Goal: Communication & Community: Answer question/provide support

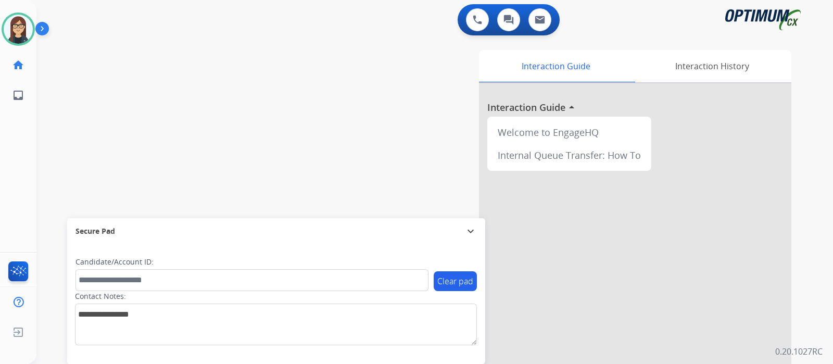
click at [128, 93] on div "swap_horiz Break voice bridge close_fullscreen Connect 3-Way Call merge_type Se…" at bounding box center [421, 254] width 771 height 434
click at [234, 121] on div "swap_horiz Break voice bridge close_fullscreen Connect 3-Way Call merge_type Se…" at bounding box center [421, 254] width 771 height 434
click at [99, 140] on div "swap_horiz Break voice bridge close_fullscreen Connect 3-Way Call merge_type Se…" at bounding box center [421, 254] width 771 height 434
click at [257, 164] on div "swap_horiz Break voice bridge close_fullscreen Connect 3-Way Call merge_type Se…" at bounding box center [421, 254] width 771 height 434
click at [330, 144] on div "Interaction Guide Interaction History Interaction Guide arrow_drop_up Welcome t…" at bounding box center [557, 261] width 467 height 422
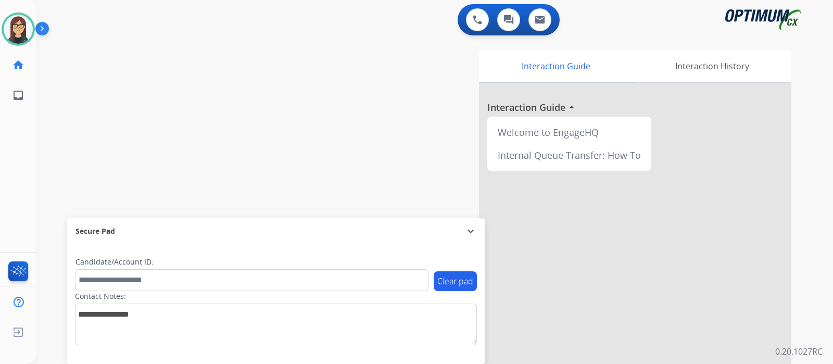
click at [192, 83] on div "swap_horiz Break voice bridge close_fullscreen Connect 3-Way Call merge_type Se…" at bounding box center [421, 254] width 771 height 434
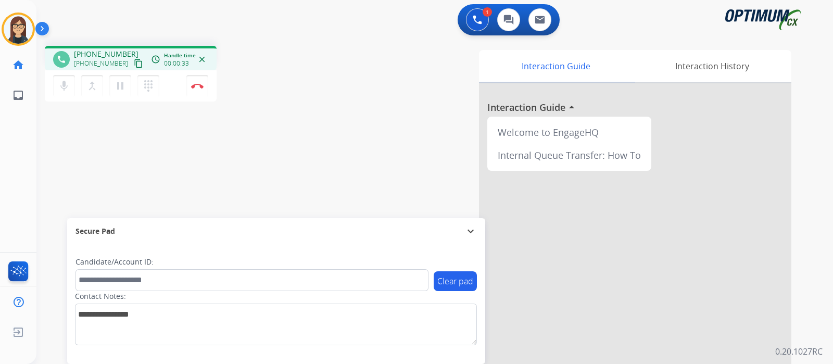
click at [134, 61] on mat-icon "content_copy" at bounding box center [138, 63] width 9 height 9
click at [134, 63] on mat-icon "content_copy" at bounding box center [138, 63] width 9 height 9
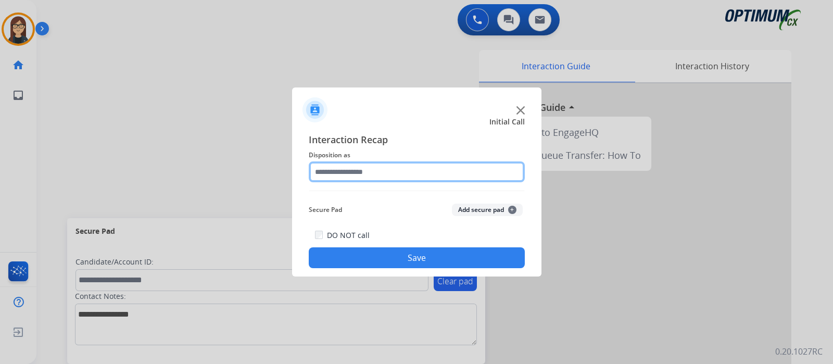
click at [432, 171] on input "text" at bounding box center [417, 171] width 216 height 21
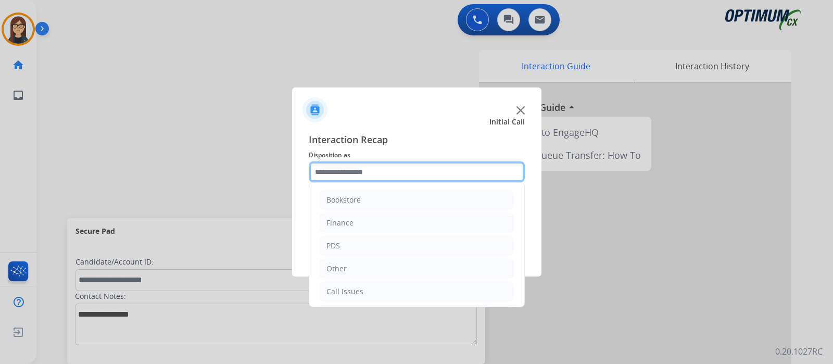
scroll to position [69, 0]
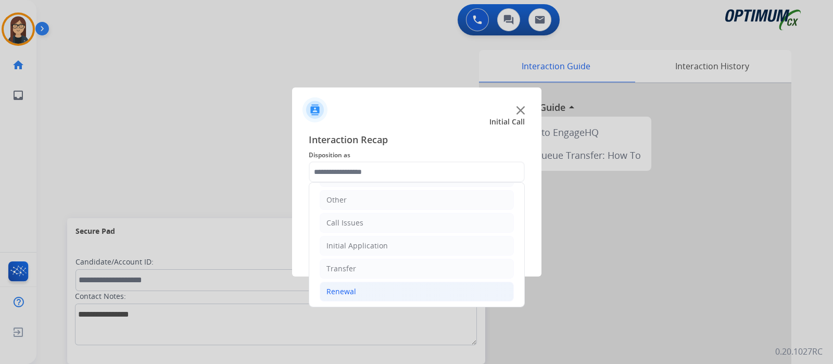
click at [351, 293] on div "Renewal" at bounding box center [341, 291] width 30 height 10
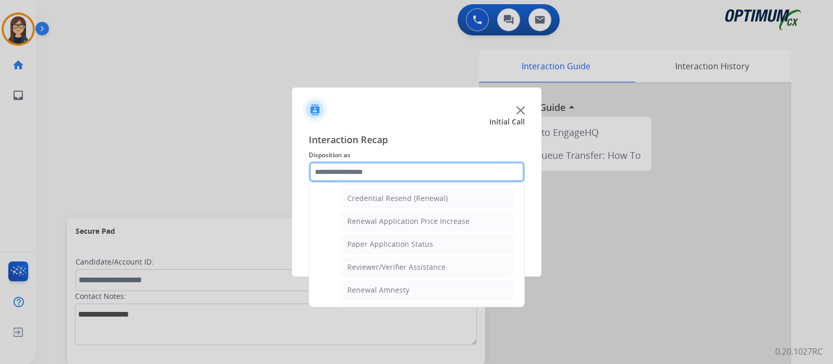
scroll to position [268, 0]
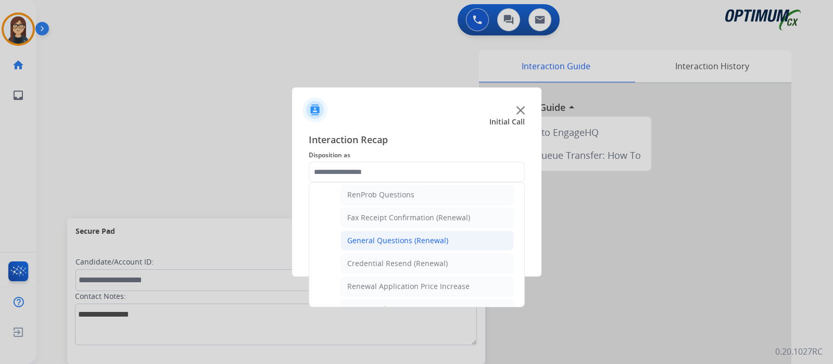
click at [368, 235] on div "General Questions (Renewal)" at bounding box center [397, 240] width 101 height 10
type input "**********"
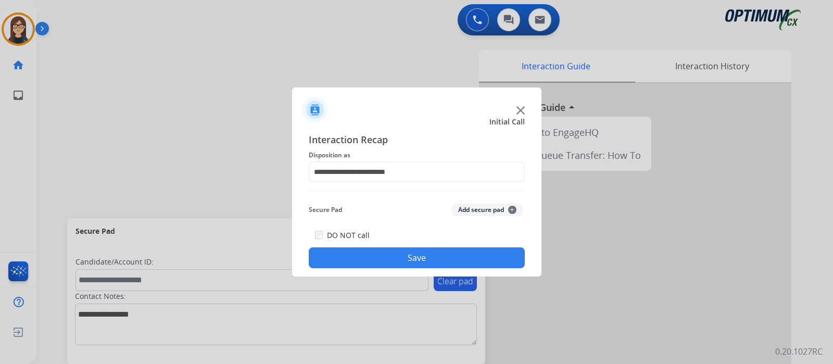
click at [372, 253] on button "Save" at bounding box center [417, 257] width 216 height 21
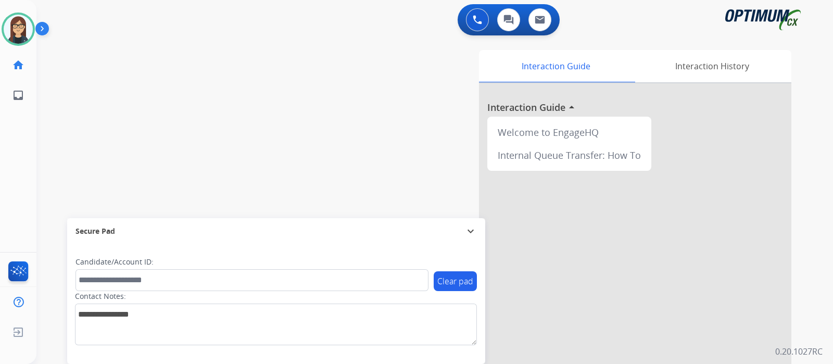
click at [114, 108] on div "swap_horiz Break voice bridge close_fullscreen Connect 3-Way Call merge_type Se…" at bounding box center [421, 254] width 771 height 434
click at [19, 33] on img at bounding box center [18, 29] width 29 height 29
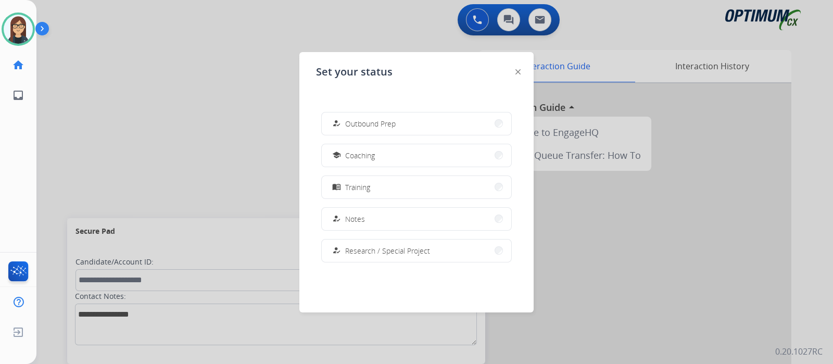
scroll to position [130, 0]
click at [398, 185] on button "menu_book Training" at bounding box center [416, 185] width 189 height 22
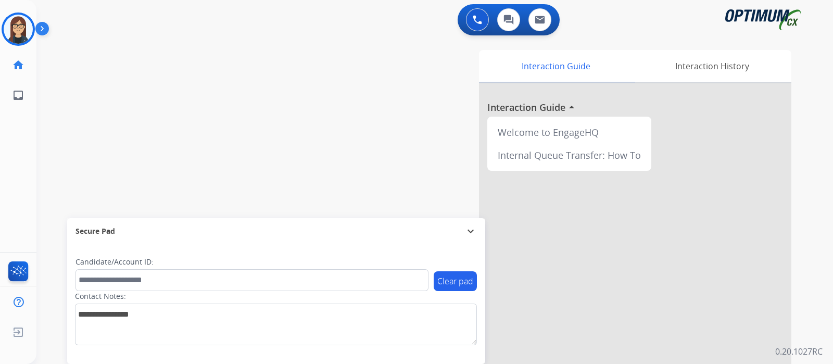
click at [315, 113] on div "swap_horiz Break voice bridge close_fullscreen Connect 3-Way Call merge_type Se…" at bounding box center [421, 254] width 771 height 434
click at [333, 97] on div "Interaction Guide Interaction History Interaction Guide arrow_drop_up Welcome t…" at bounding box center [557, 261] width 467 height 422
click at [261, 97] on div "swap_horiz Break voice bridge close_fullscreen Connect 3-Way Call merge_type Se…" at bounding box center [421, 254] width 771 height 434
click at [103, 100] on div "swap_horiz Break voice bridge close_fullscreen Connect 3-Way Call merge_type Se…" at bounding box center [421, 254] width 771 height 434
click at [21, 27] on img at bounding box center [18, 29] width 29 height 29
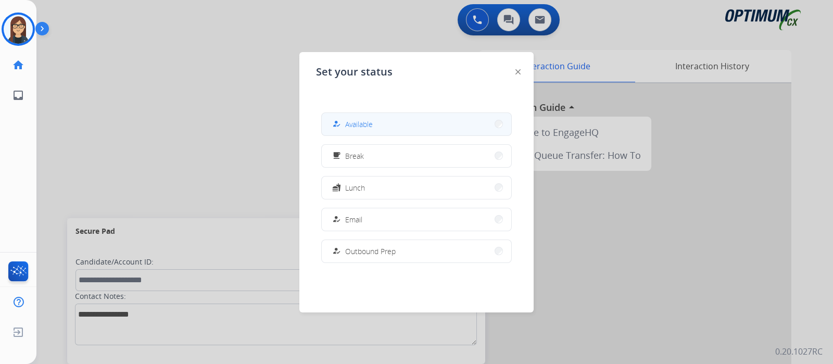
click at [356, 121] on span "Available" at bounding box center [359, 124] width 28 height 11
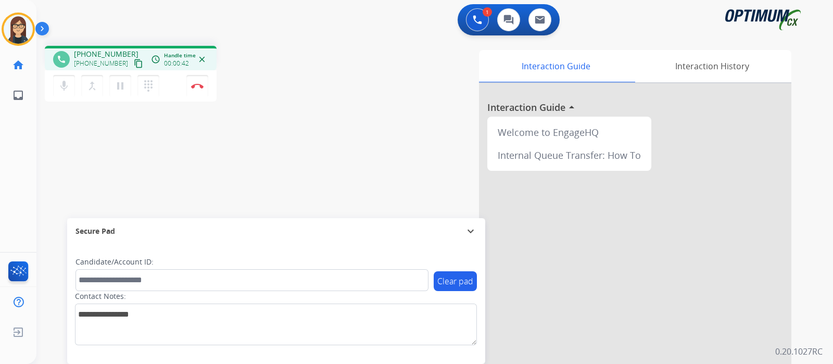
click at [134, 59] on mat-icon "content_copy" at bounding box center [138, 63] width 9 height 9
click at [65, 84] on mat-icon "mic" at bounding box center [64, 86] width 12 height 12
click at [69, 87] on mat-icon "mic_off" at bounding box center [64, 86] width 12 height 12
click at [334, 136] on div "Interaction Guide Interaction History Interaction Guide arrow_drop_up Welcome t…" at bounding box center [557, 261] width 467 height 422
click at [311, 84] on div "phone [PHONE_NUMBER] [PHONE_NUMBER] content_copy access_time Call metrics Queue…" at bounding box center [182, 75] width 275 height 59
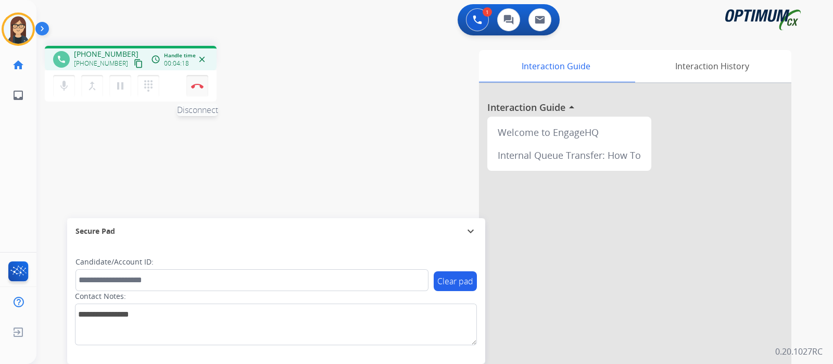
click at [201, 85] on img at bounding box center [197, 85] width 12 height 5
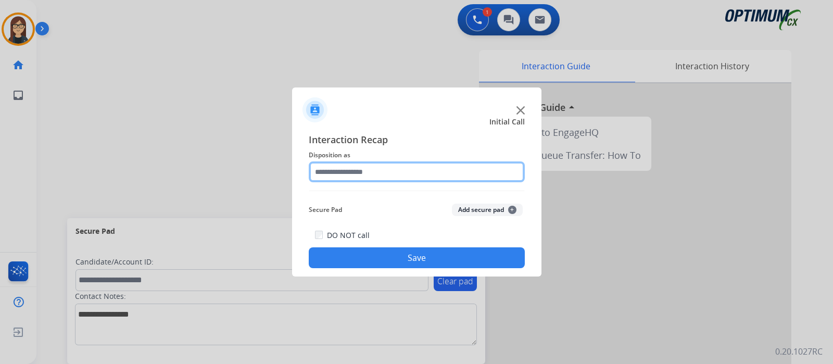
click at [330, 175] on input "text" at bounding box center [417, 171] width 216 height 21
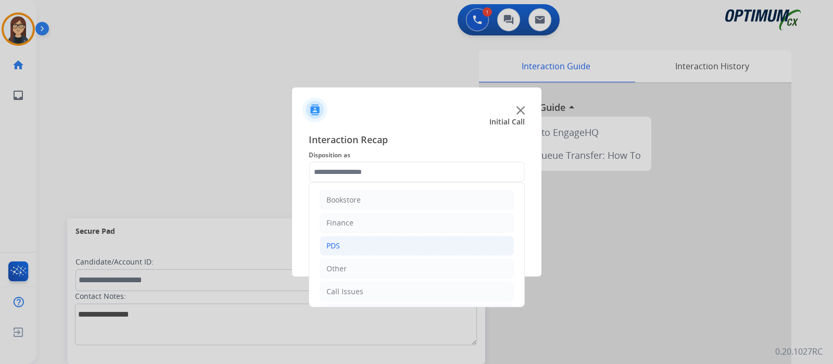
click at [361, 243] on li "PDS" at bounding box center [417, 246] width 194 height 20
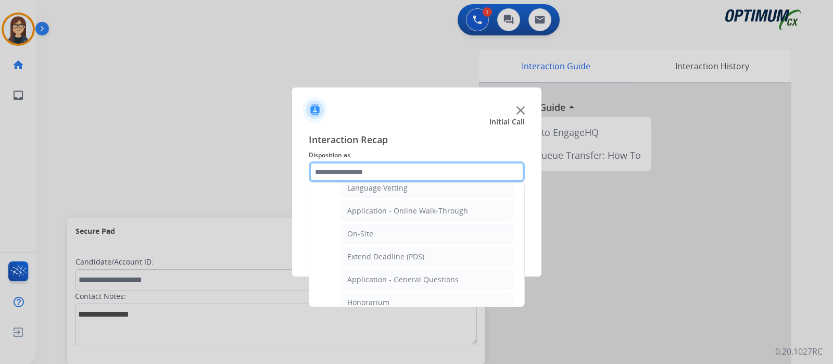
scroll to position [260, 0]
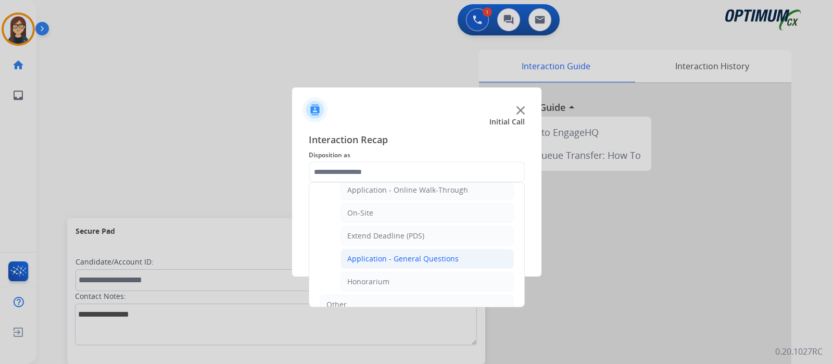
click at [389, 253] on div "Application - General Questions" at bounding box center [402, 258] width 111 height 10
type input "**********"
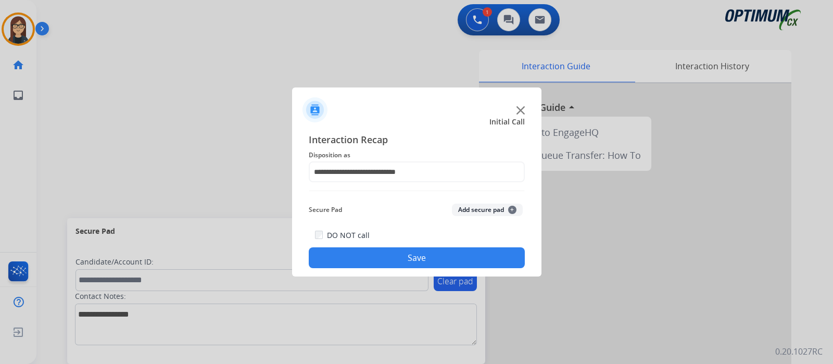
click at [389, 254] on button "Save" at bounding box center [417, 257] width 216 height 21
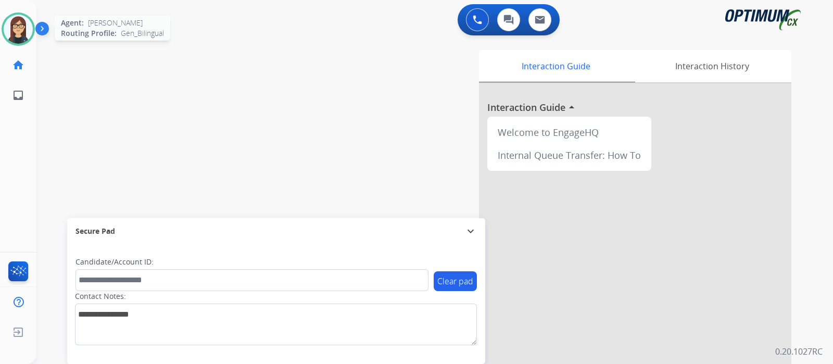
click at [24, 28] on img at bounding box center [18, 29] width 29 height 29
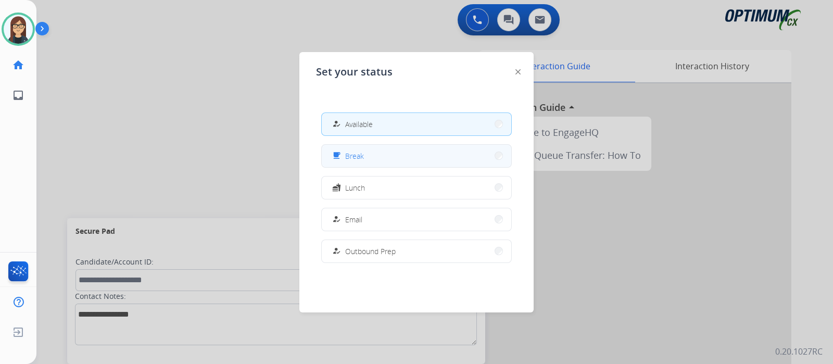
click at [362, 157] on span "Break" at bounding box center [354, 155] width 19 height 11
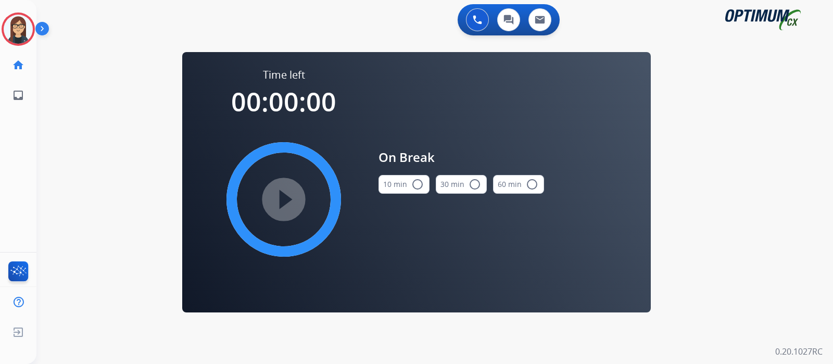
click at [417, 184] on mat-icon "radio_button_unchecked" at bounding box center [417, 184] width 12 height 12
click at [290, 197] on mat-icon "play_circle_filled" at bounding box center [283, 199] width 12 height 12
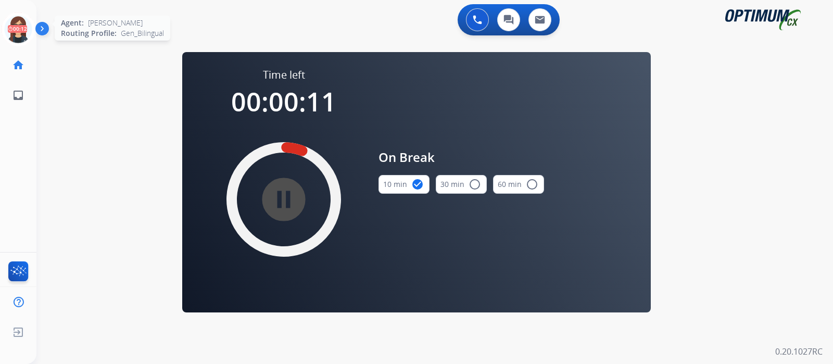
click at [22, 27] on icon at bounding box center [19, 29] width 34 height 34
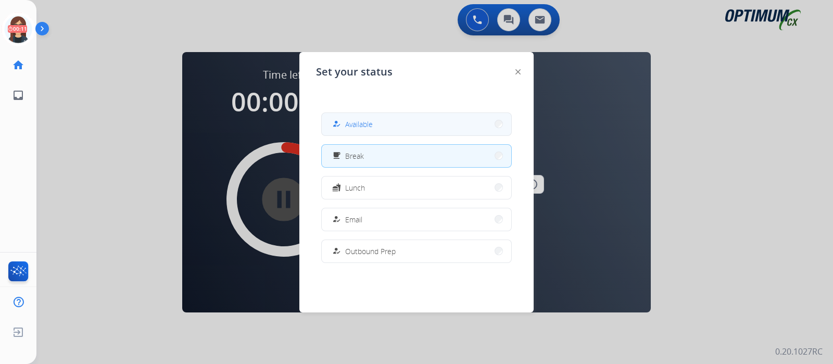
click at [383, 128] on button "how_to_reg Available" at bounding box center [416, 124] width 189 height 22
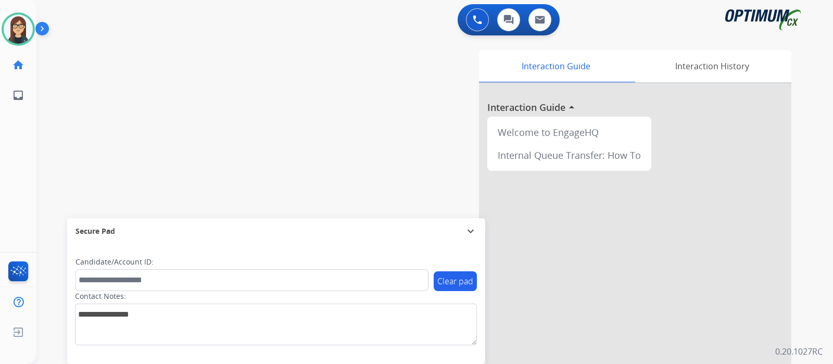
click at [108, 111] on div "swap_horiz Break voice bridge close_fullscreen Connect 3-Way Call merge_type Se…" at bounding box center [421, 254] width 771 height 434
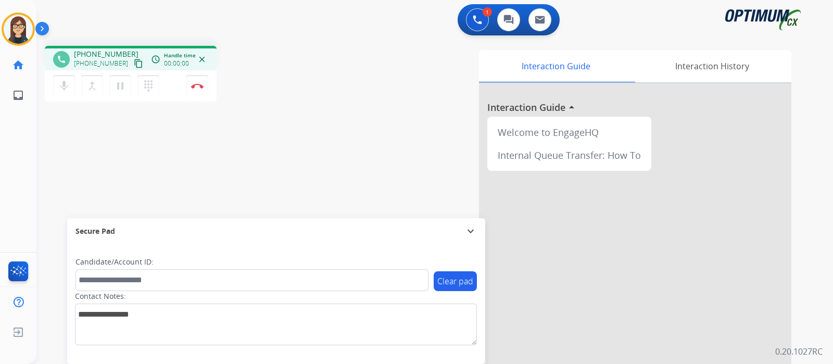
click at [134, 66] on mat-icon "content_copy" at bounding box center [138, 63] width 9 height 9
click at [116, 153] on div "phone [PHONE_NUMBER] [PHONE_NUMBER] content_copy access_time Call metrics Queue…" at bounding box center [421, 254] width 771 height 434
click at [326, 78] on div "Interaction Guide Interaction History Interaction Guide arrow_drop_up Welcome t…" at bounding box center [557, 261] width 467 height 422
click at [195, 94] on button "Disconnect" at bounding box center [197, 86] width 22 height 22
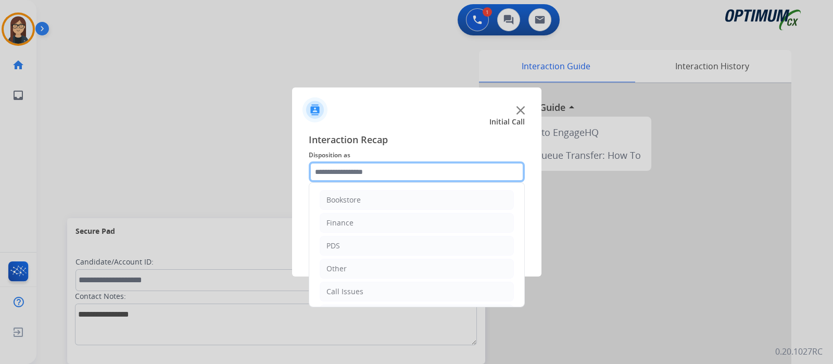
click at [332, 175] on input "text" at bounding box center [417, 171] width 216 height 21
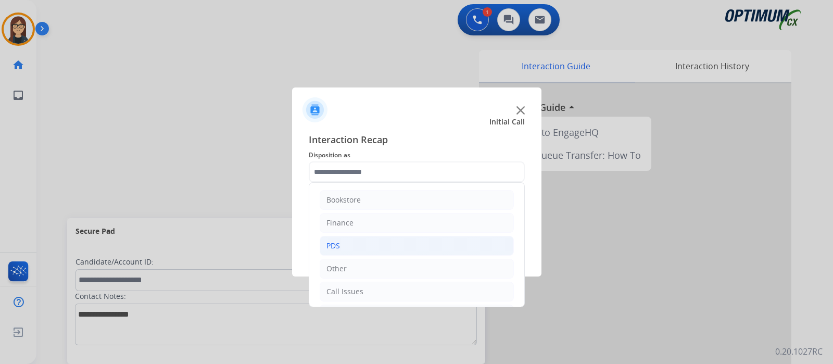
click at [343, 243] on li "PDS" at bounding box center [417, 246] width 194 height 20
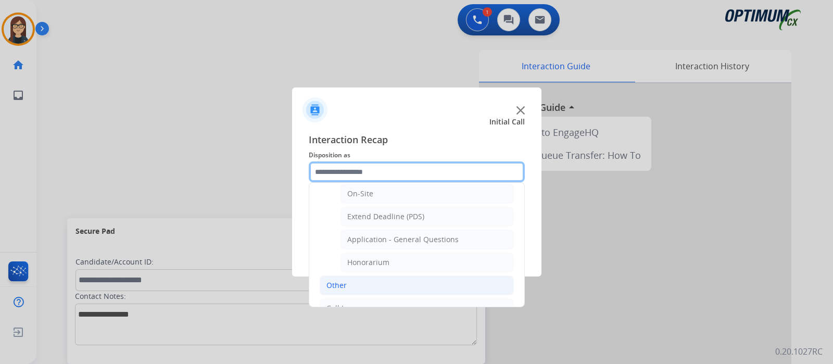
scroll to position [297, 0]
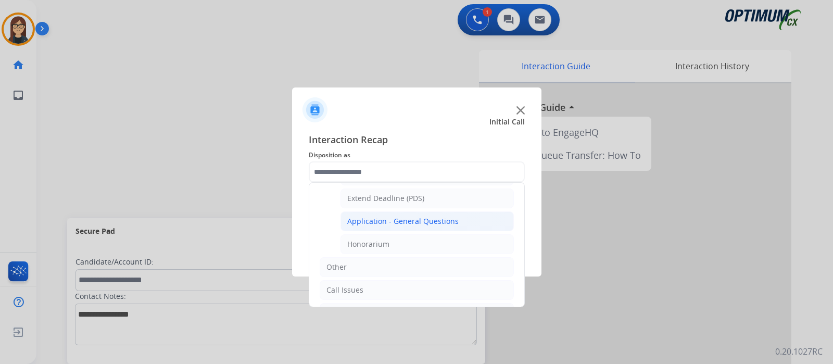
click at [416, 220] on div "Application - General Questions" at bounding box center [402, 221] width 111 height 10
type input "**********"
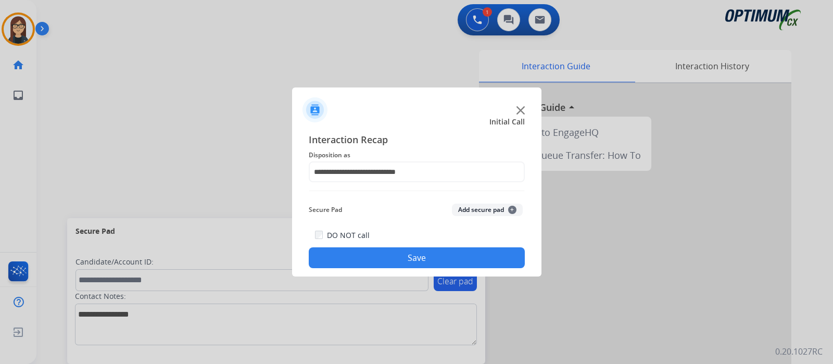
click at [397, 252] on button "Save" at bounding box center [417, 257] width 216 height 21
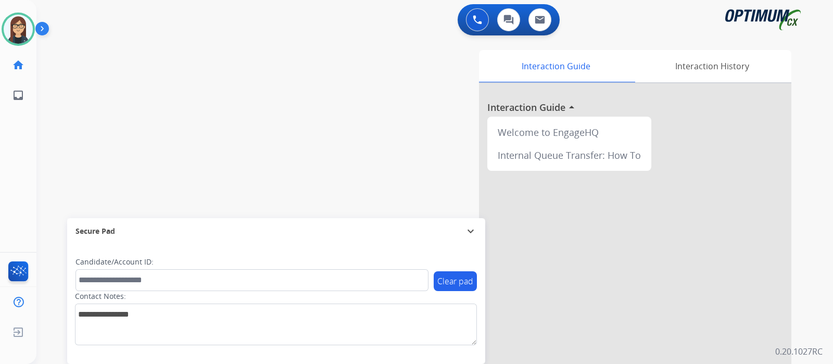
click at [219, 102] on div "swap_horiz Break voice bridge close_fullscreen Connect 3-Way Call merge_type Se…" at bounding box center [421, 254] width 771 height 434
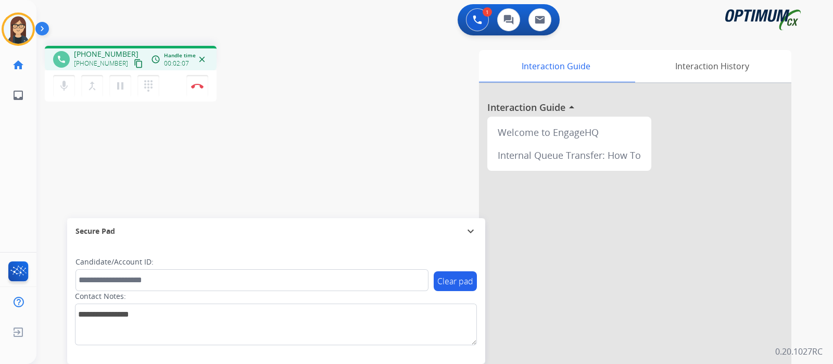
click at [134, 61] on mat-icon "content_copy" at bounding box center [138, 63] width 9 height 9
click at [319, 98] on div "phone [PHONE_NUMBER] [PHONE_NUMBER] content_copy access_time Call metrics Queue…" at bounding box center [182, 75] width 275 height 59
click at [84, 144] on div "phone [PHONE_NUMBER] [PHONE_NUMBER] content_copy access_time Call metrics Queue…" at bounding box center [421, 254] width 771 height 434
click at [325, 161] on div "Interaction Guide Interaction History Interaction Guide arrow_drop_up Welcome t…" at bounding box center [557, 261] width 467 height 422
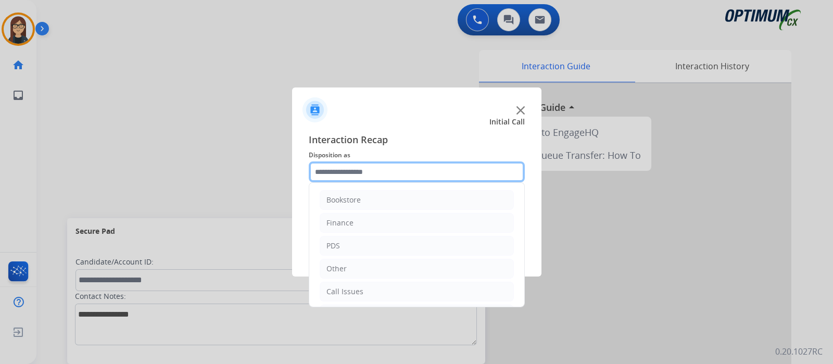
click at [401, 175] on input "text" at bounding box center [417, 171] width 216 height 21
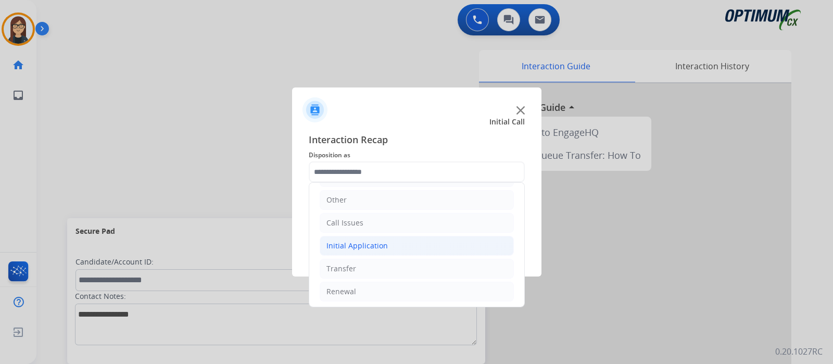
click at [347, 245] on div "Initial Application" at bounding box center [356, 245] width 61 height 10
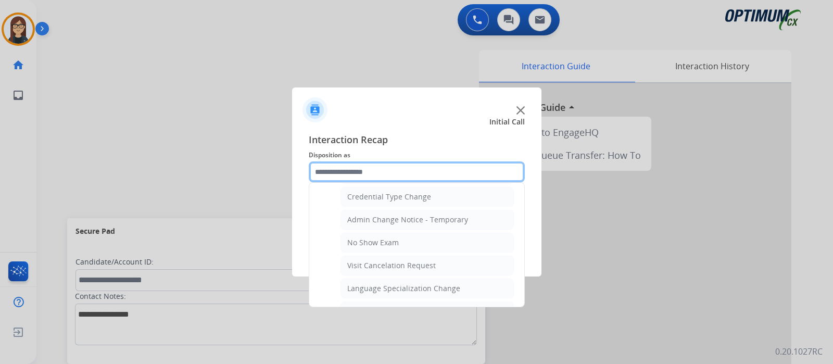
scroll to position [524, 0]
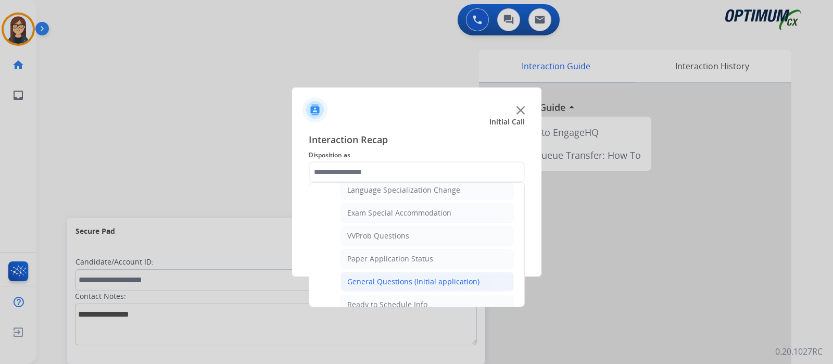
click at [378, 276] on div "General Questions (Initial application)" at bounding box center [413, 281] width 132 height 10
type input "**********"
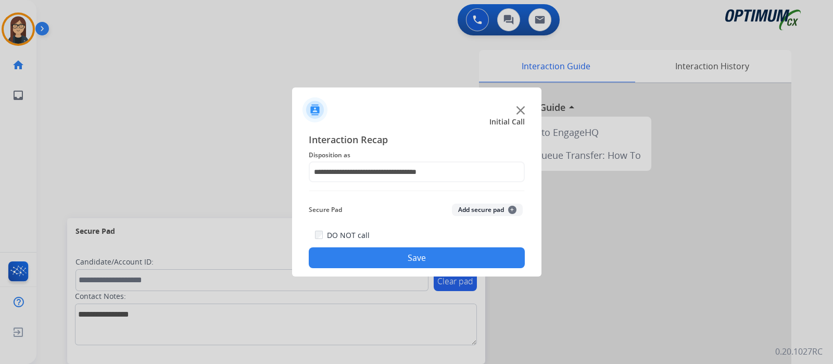
click at [370, 253] on button "Save" at bounding box center [417, 257] width 216 height 21
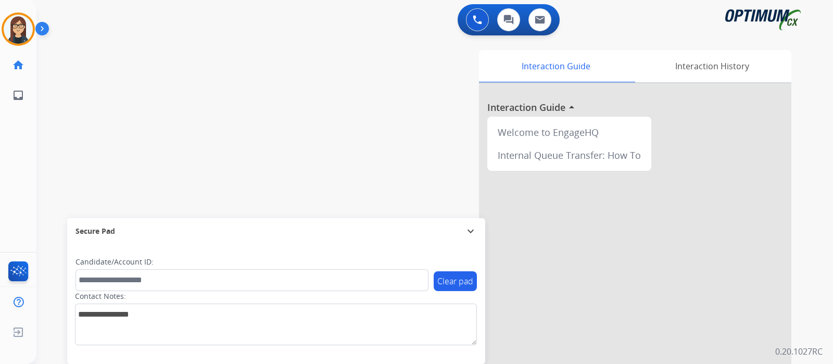
drag, startPoint x: 88, startPoint y: 117, endPoint x: 93, endPoint y: 133, distance: 16.3
click at [88, 117] on div "swap_horiz Break voice bridge close_fullscreen Connect 3-Way Call merge_type Se…" at bounding box center [421, 254] width 771 height 434
click at [237, 108] on div "swap_horiz Break voice bridge close_fullscreen Connect 3-Way Call merge_type Se…" at bounding box center [421, 254] width 771 height 434
click at [113, 112] on div "swap_horiz Break voice bridge close_fullscreen Connect 3-Way Call merge_type Se…" at bounding box center [421, 254] width 771 height 434
click at [476, 22] on img at bounding box center [477, 19] width 9 height 9
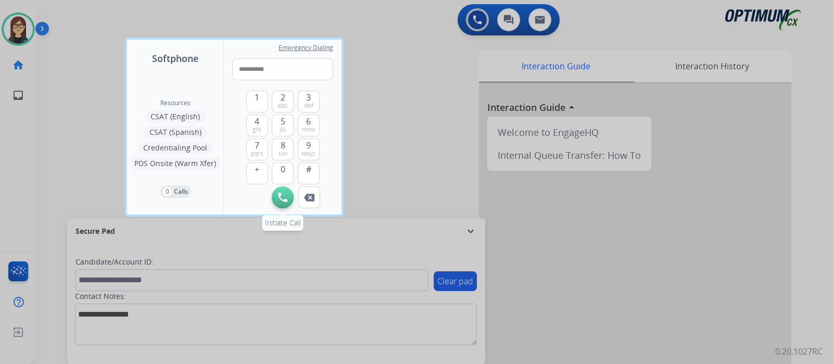
type input "**********"
click at [286, 198] on img at bounding box center [282, 197] width 9 height 9
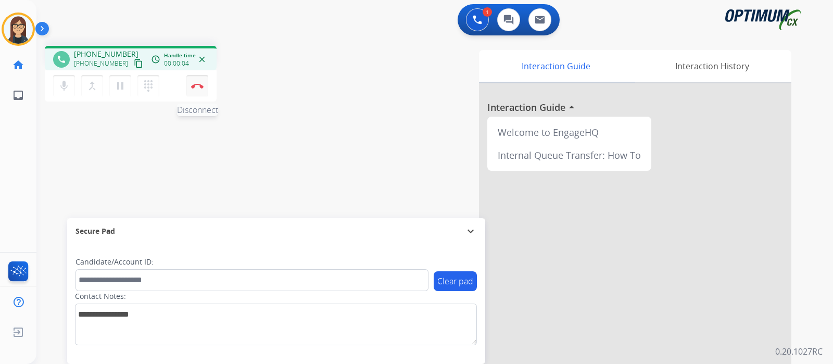
click at [198, 90] on button "Disconnect" at bounding box center [197, 86] width 22 height 22
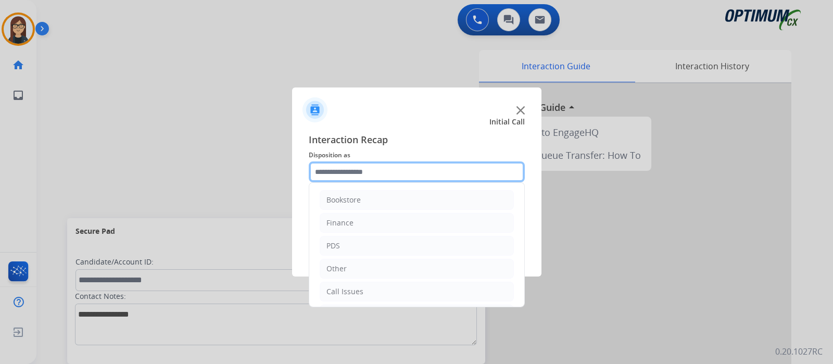
click at [344, 173] on input "text" at bounding box center [417, 171] width 216 height 21
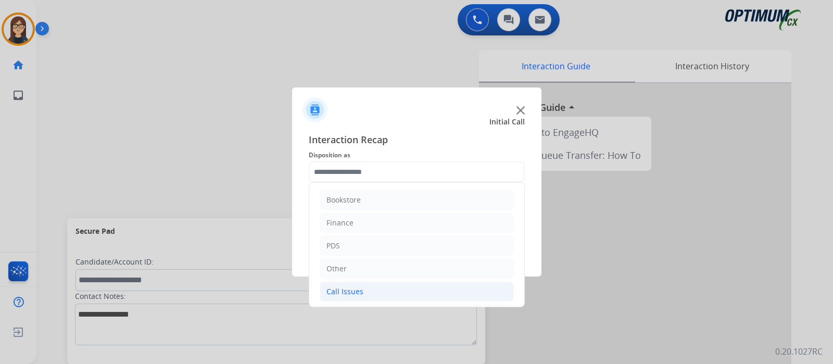
click at [358, 287] on div "Call Issues" at bounding box center [344, 291] width 37 height 10
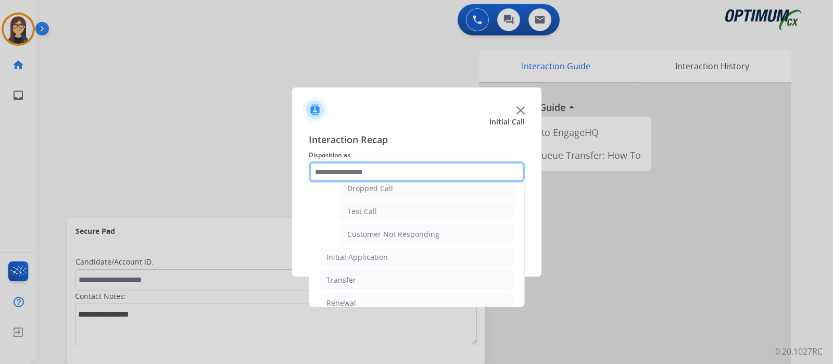
scroll to position [182, 0]
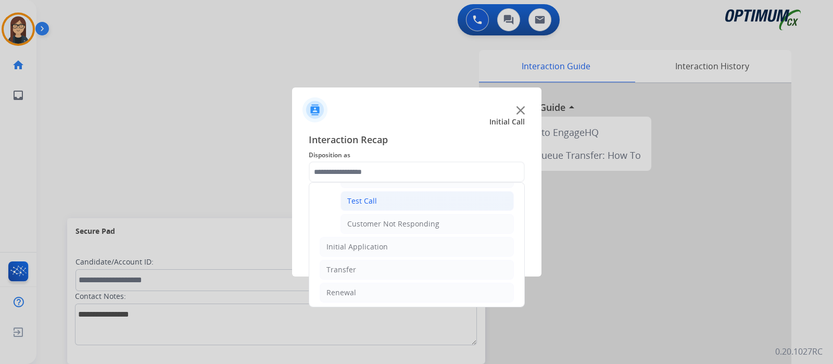
click at [374, 196] on div "Test Call" at bounding box center [362, 201] width 30 height 10
type input "*********"
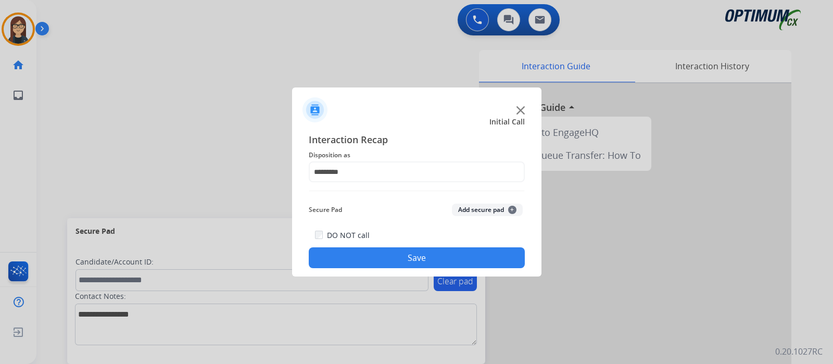
click at [379, 253] on button "Save" at bounding box center [417, 257] width 216 height 21
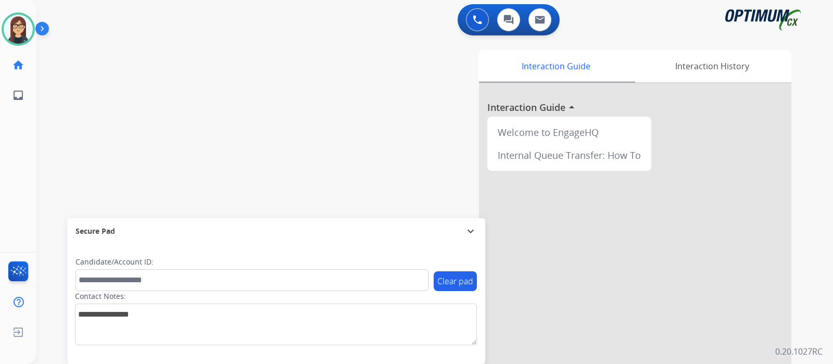
click at [87, 87] on div "swap_horiz Break voice bridge close_fullscreen Connect 3-Way Call merge_type Se…" at bounding box center [421, 254] width 771 height 434
click at [278, 60] on div "swap_horiz Break voice bridge close_fullscreen Connect 3-Way Call merge_type Se…" at bounding box center [421, 254] width 771 height 434
click at [215, 104] on div "swap_horiz Break voice bridge close_fullscreen Connect 3-Way Call merge_type Se…" at bounding box center [421, 254] width 771 height 434
click at [92, 142] on div "swap_horiz Break voice bridge close_fullscreen Connect 3-Way Call merge_type Se…" at bounding box center [421, 254] width 771 height 434
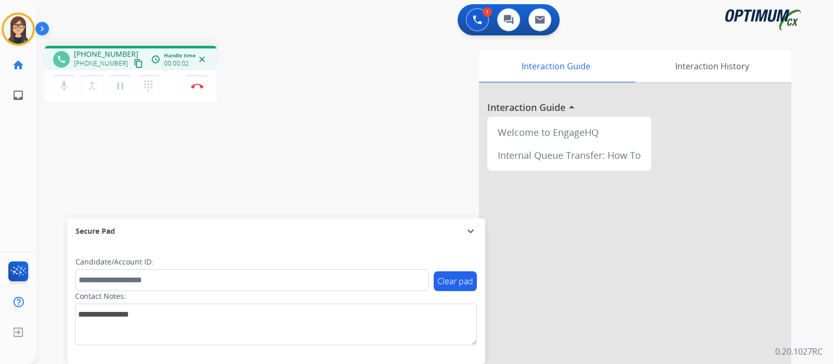
click at [134, 60] on mat-icon "content_copy" at bounding box center [138, 63] width 9 height 9
click at [291, 130] on div "phone [PHONE_NUMBER] [PHONE_NUMBER] content_copy access_time Call metrics Queue…" at bounding box center [421, 254] width 771 height 434
click at [194, 87] on img at bounding box center [197, 85] width 12 height 5
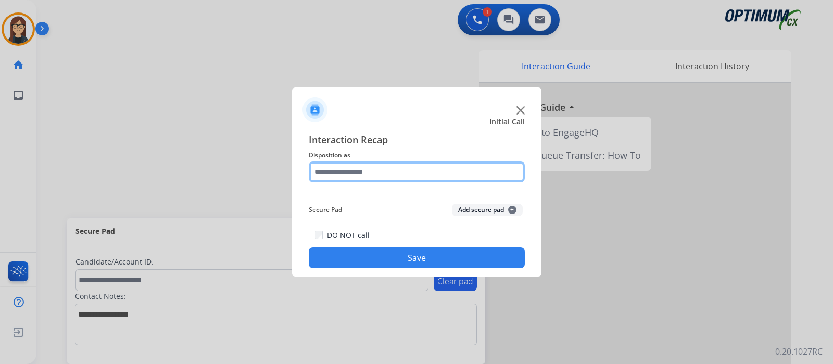
click at [335, 174] on input "text" at bounding box center [417, 171] width 216 height 21
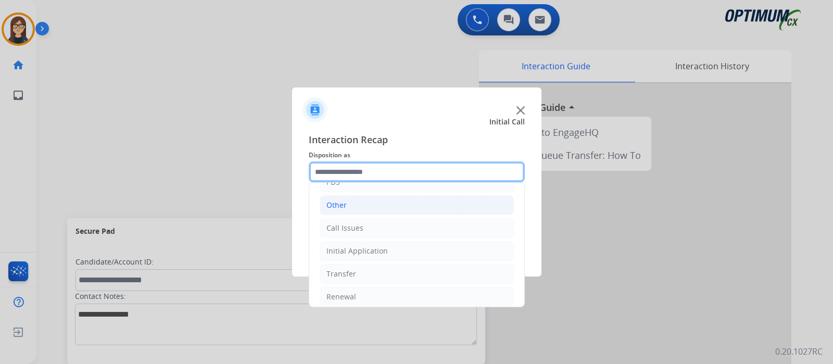
scroll to position [69, 0]
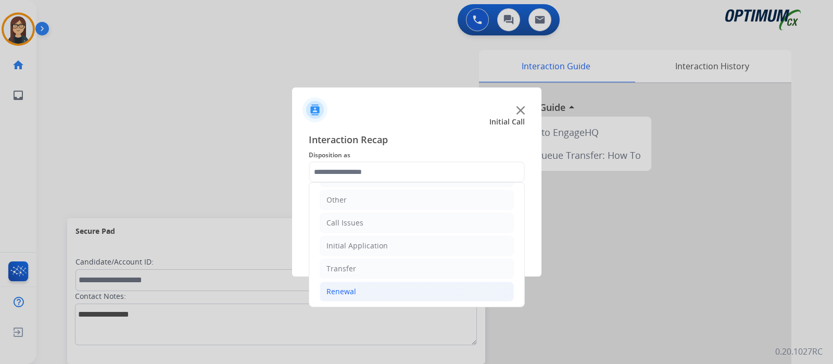
click at [356, 285] on li "Renewal" at bounding box center [417, 292] width 194 height 20
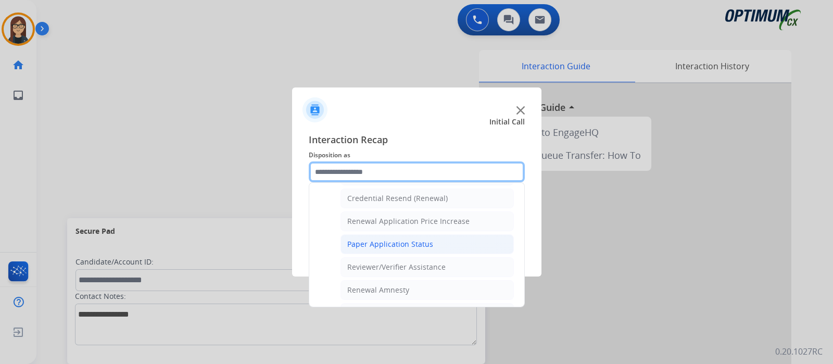
scroll to position [268, 0]
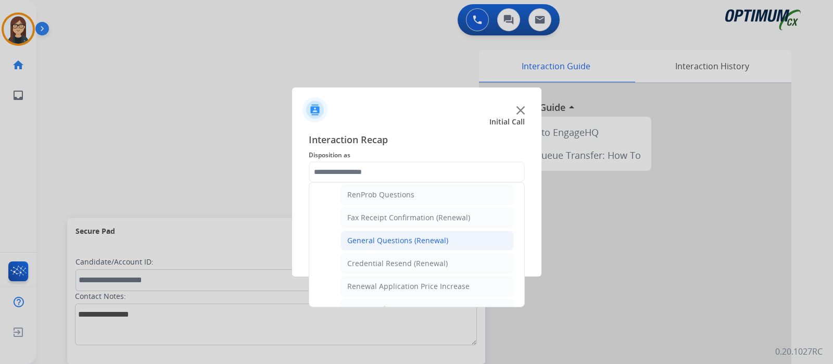
click at [387, 231] on li "General Questions (Renewal)" at bounding box center [426, 241] width 173 height 20
type input "**********"
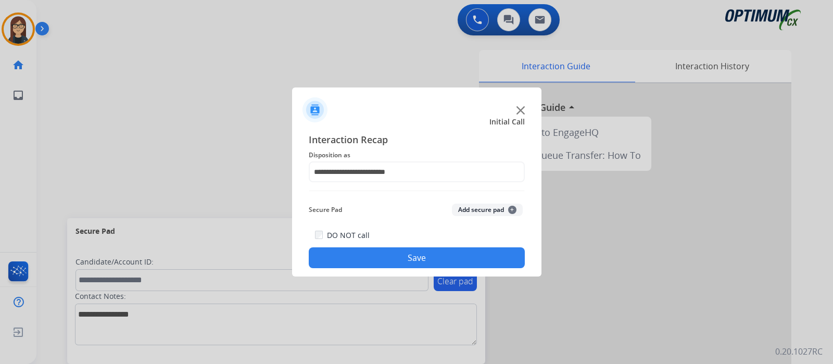
click at [372, 255] on button "Save" at bounding box center [417, 257] width 216 height 21
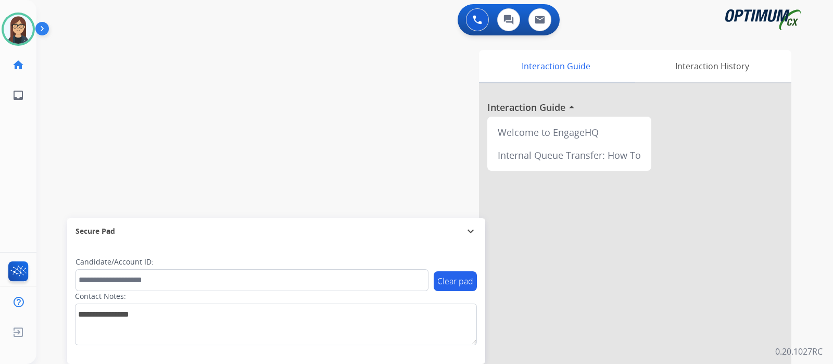
click at [99, 126] on div "swap_horiz Break voice bridge close_fullscreen Connect 3-Way Call merge_type Se…" at bounding box center [421, 254] width 771 height 434
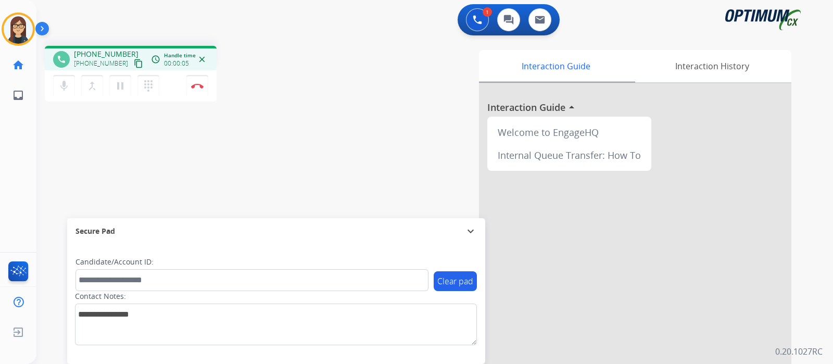
click at [134, 60] on mat-icon "content_copy" at bounding box center [138, 63] width 9 height 9
click at [62, 86] on mat-icon "mic" at bounding box center [64, 86] width 12 height 12
click at [67, 88] on mat-icon "mic_off" at bounding box center [64, 86] width 12 height 12
click at [65, 90] on mat-icon "mic" at bounding box center [64, 86] width 12 height 12
click at [68, 87] on mat-icon "mic_off" at bounding box center [64, 86] width 12 height 12
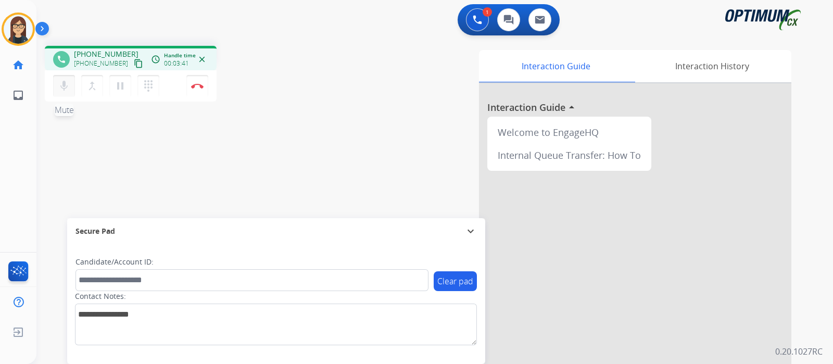
click at [68, 87] on mat-icon "mic" at bounding box center [64, 86] width 12 height 12
click at [291, 160] on div "phone [PHONE_NUMBER] [PHONE_NUMBER] content_copy access_time Call metrics Queue…" at bounding box center [421, 254] width 771 height 434
click at [64, 69] on div "phone [PHONE_NUMBER] [PHONE_NUMBER] content_copy" at bounding box center [99, 59] width 92 height 21
click at [65, 87] on mat-icon "mic_off" at bounding box center [64, 86] width 12 height 12
click at [324, 121] on div "phone [PHONE_NUMBER] [PHONE_NUMBER] content_copy access_time Call metrics Queue…" at bounding box center [421, 254] width 771 height 434
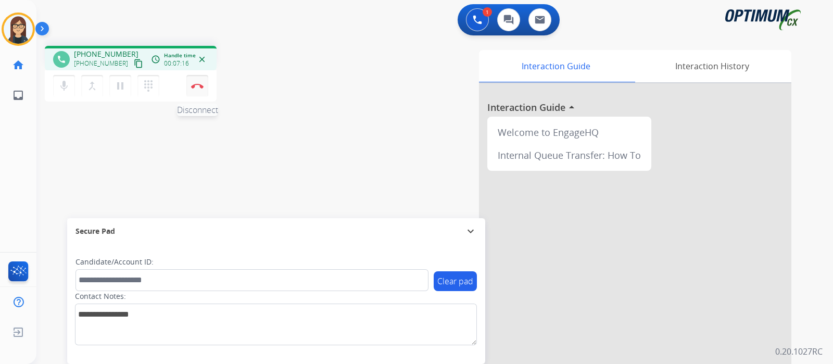
click at [199, 87] on img at bounding box center [197, 85] width 12 height 5
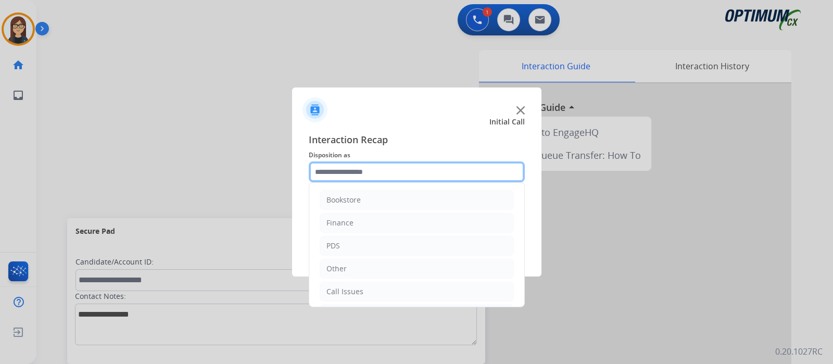
click at [338, 173] on input "text" at bounding box center [417, 171] width 216 height 21
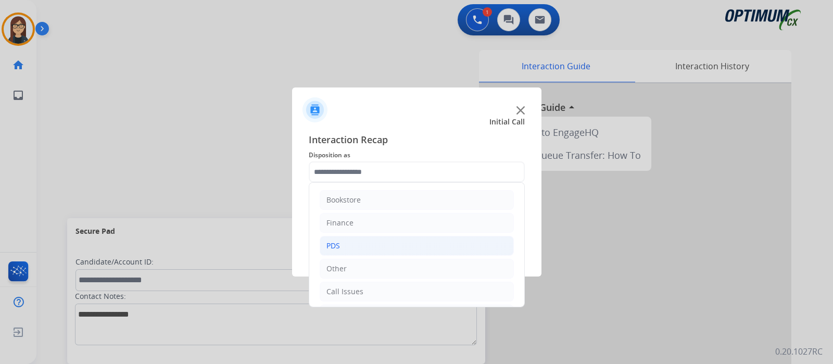
click at [340, 241] on li "PDS" at bounding box center [417, 246] width 194 height 20
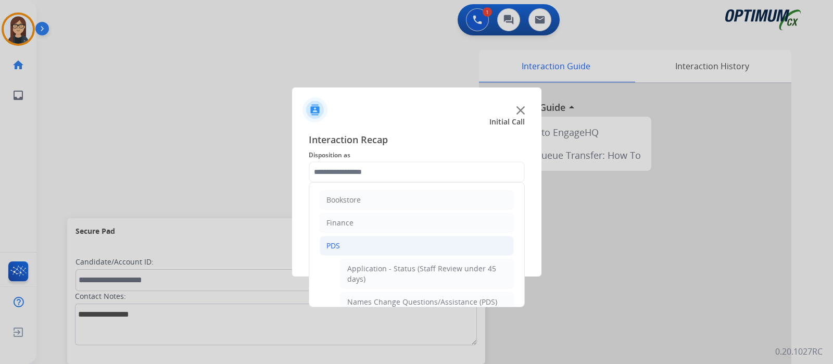
click at [339, 242] on li "PDS" at bounding box center [417, 246] width 194 height 20
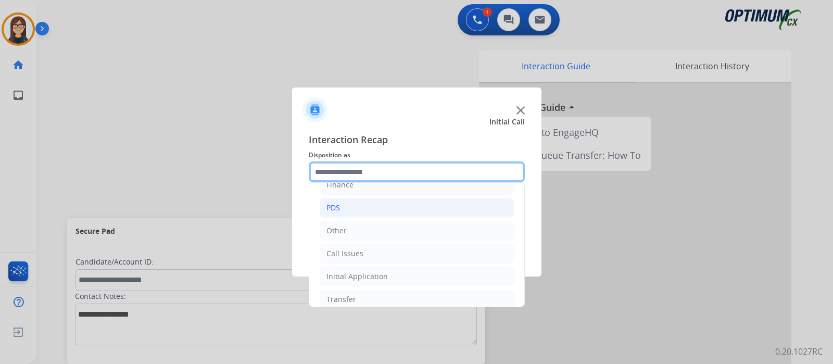
scroll to position [69, 0]
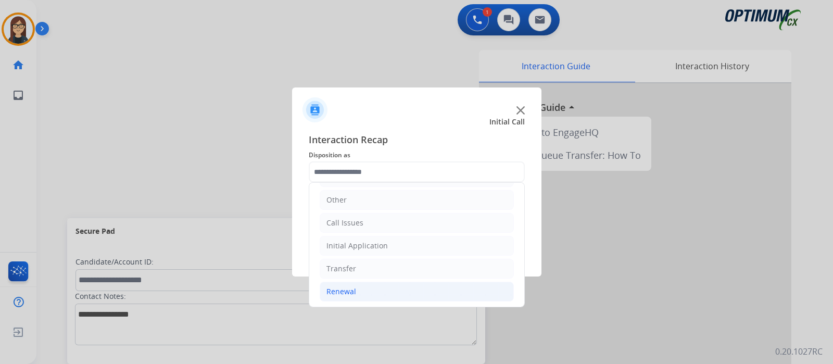
click at [368, 286] on li "Renewal" at bounding box center [417, 292] width 194 height 20
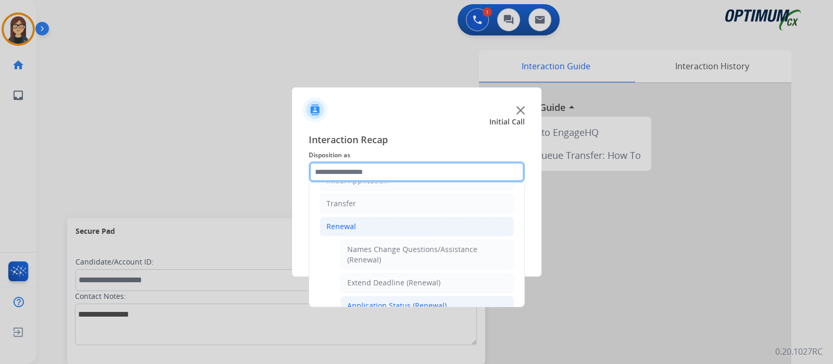
scroll to position [264, 0]
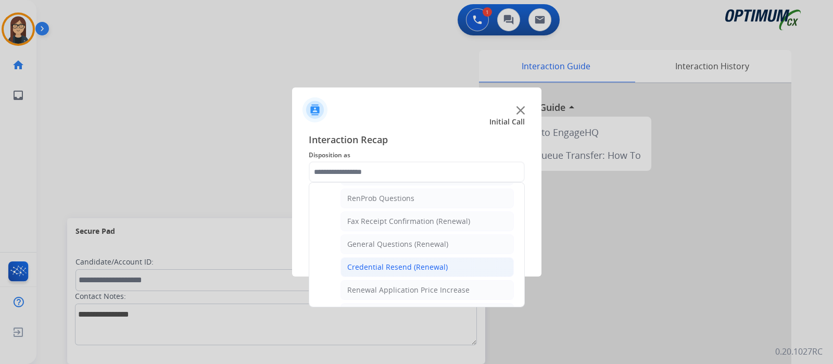
click at [392, 265] on div "Credential Resend (Renewal)" at bounding box center [397, 267] width 100 height 10
type input "**********"
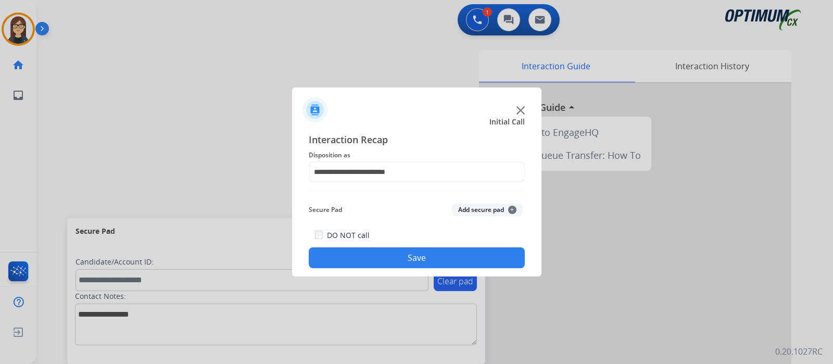
click at [380, 258] on button "Save" at bounding box center [417, 257] width 216 height 21
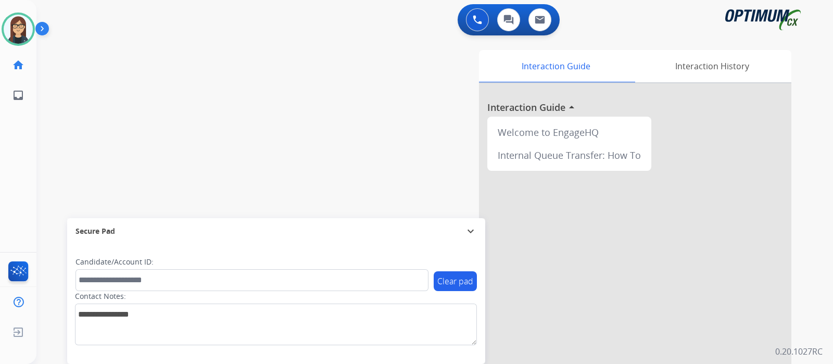
click at [216, 93] on div "swap_horiz Break voice bridge close_fullscreen Connect 3-Way Call merge_type Se…" at bounding box center [421, 254] width 771 height 434
click at [181, 159] on div "swap_horiz Break voice bridge close_fullscreen Connect 3-Way Call merge_type Se…" at bounding box center [421, 254] width 771 height 434
click at [13, 32] on img at bounding box center [18, 29] width 29 height 29
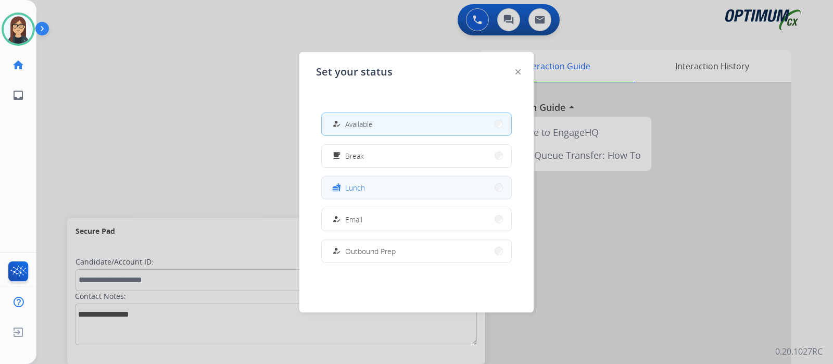
click at [373, 185] on button "fastfood Lunch" at bounding box center [416, 187] width 189 height 22
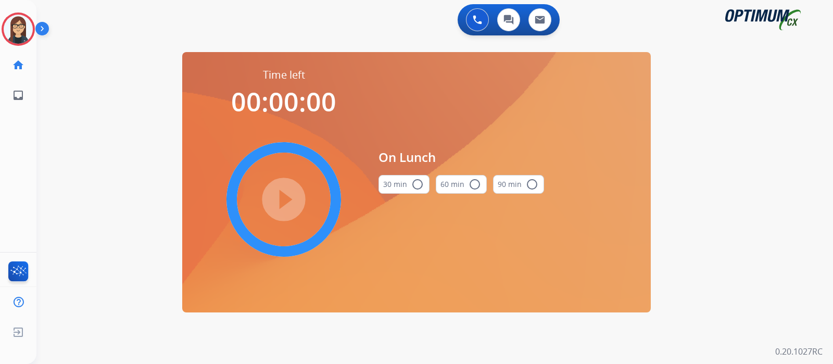
click at [412, 183] on mat-icon "radio_button_unchecked" at bounding box center [417, 184] width 12 height 12
click at [290, 201] on mat-icon "play_circle_filled" at bounding box center [283, 199] width 12 height 12
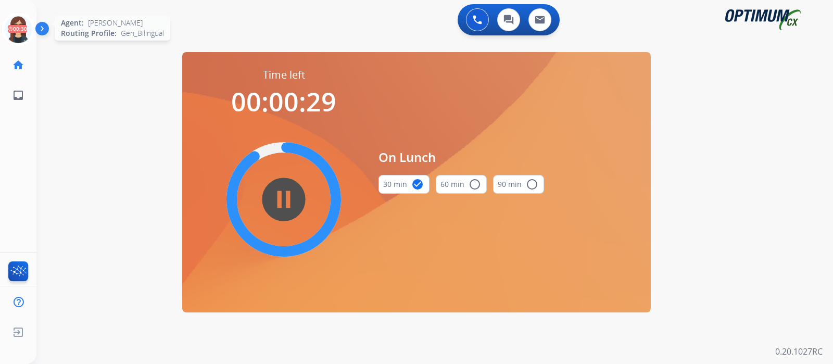
click at [10, 29] on icon at bounding box center [19, 29] width 34 height 34
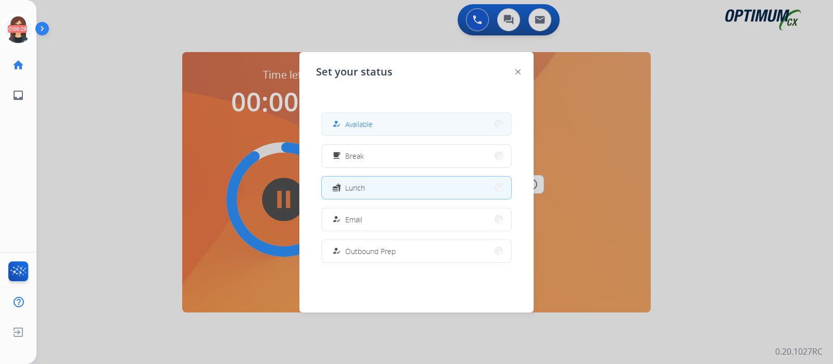
click at [331, 113] on button "how_to_reg Available" at bounding box center [416, 124] width 189 height 22
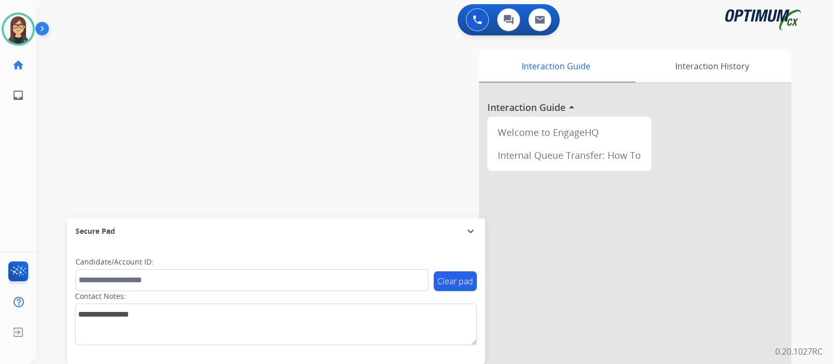
click at [312, 363] on div "Clear pad Candidate/Account ID: Contact Notes:" at bounding box center [276, 304] width 418 height 120
click at [477, 19] on img at bounding box center [477, 19] width 9 height 9
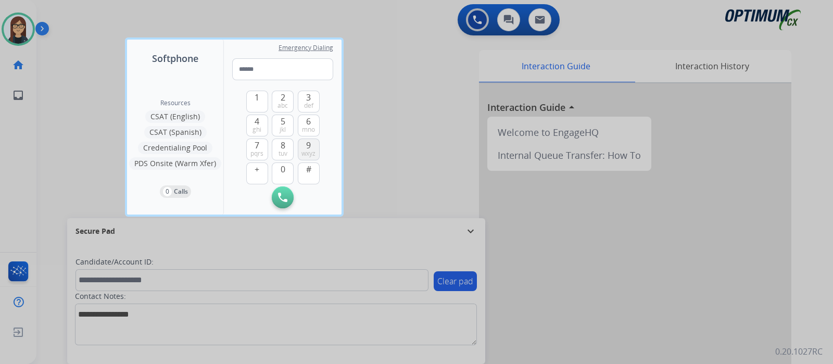
click at [310, 149] on span "wxyz" at bounding box center [308, 153] width 14 height 8
click at [283, 126] on span "jkl" at bounding box center [282, 129] width 6 height 8
click at [254, 124] on span "4" at bounding box center [256, 121] width 5 height 12
click at [285, 122] on span "5" at bounding box center [283, 121] width 5 height 12
click at [256, 120] on span "4" at bounding box center [256, 121] width 5 height 12
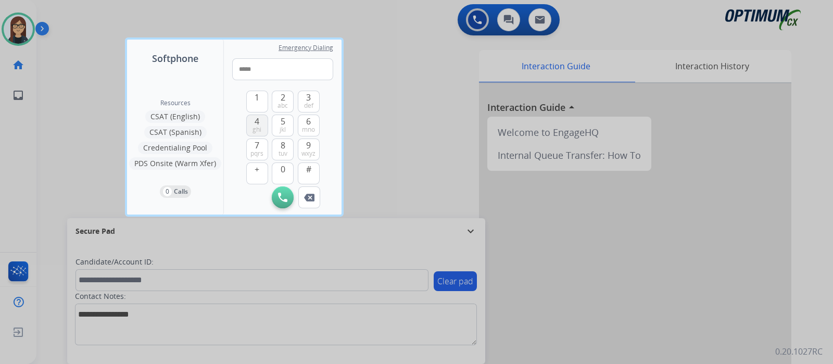
click at [256, 120] on span "4" at bounding box center [256, 121] width 5 height 12
click at [307, 120] on span "6" at bounding box center [308, 121] width 5 height 12
click at [282, 150] on span "tuv" at bounding box center [282, 153] width 9 height 8
click at [309, 122] on span "6" at bounding box center [308, 121] width 5 height 12
click at [255, 96] on span "1" at bounding box center [256, 97] width 5 height 12
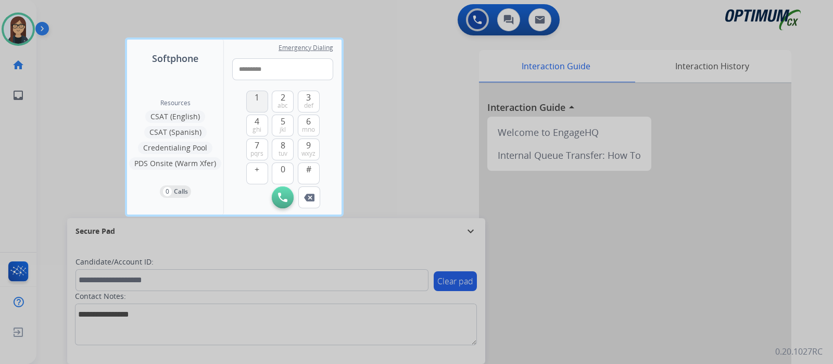
type input "**********"
click at [284, 194] on img at bounding box center [282, 197] width 9 height 9
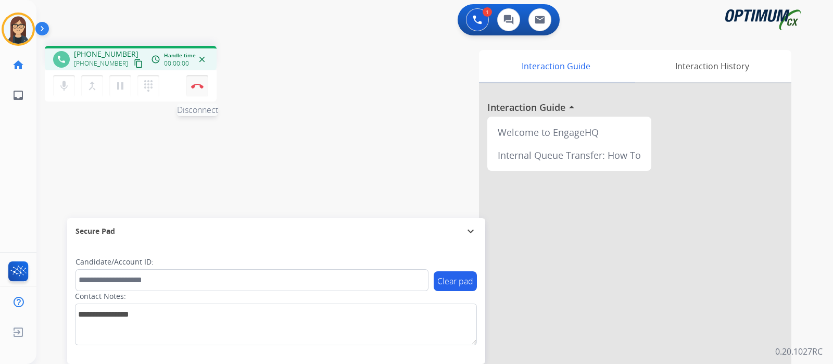
click at [199, 85] on img at bounding box center [197, 85] width 12 height 5
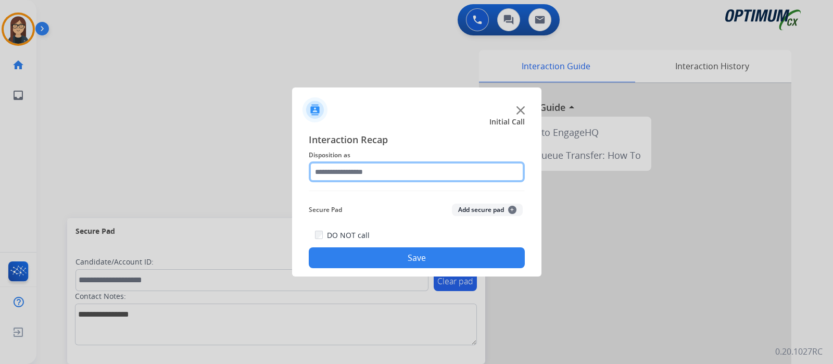
click at [371, 173] on input "text" at bounding box center [417, 171] width 216 height 21
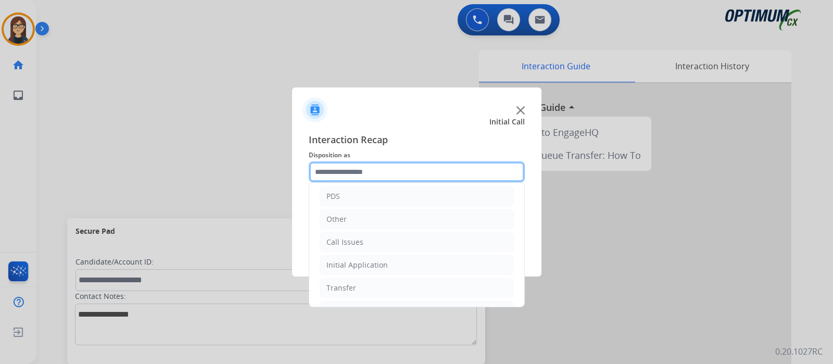
scroll to position [69, 0]
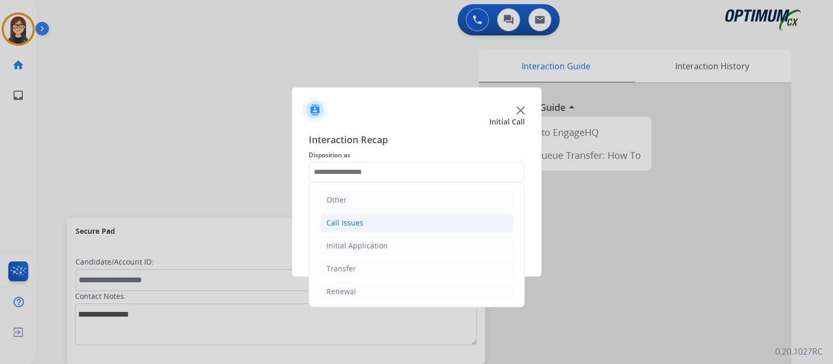
click at [365, 224] on li "Call Issues" at bounding box center [417, 223] width 194 height 20
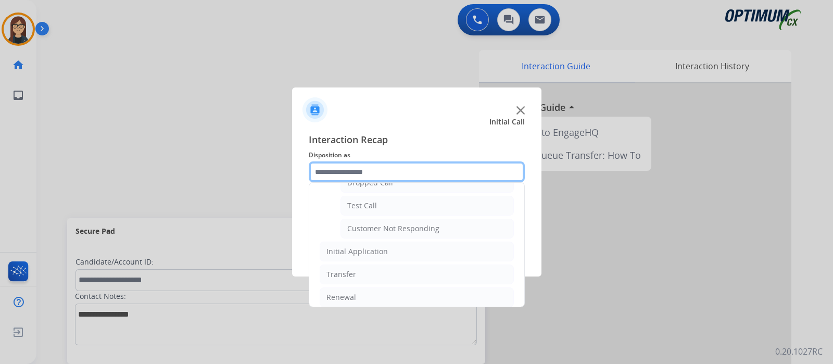
scroll to position [182, 0]
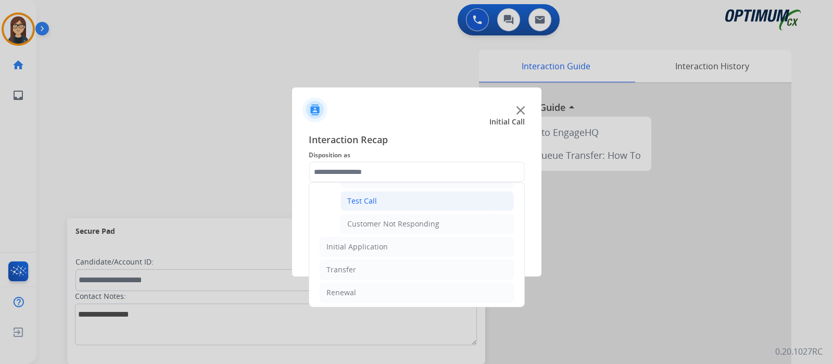
click at [380, 195] on li "Test Call" at bounding box center [426, 201] width 173 height 20
type input "*********"
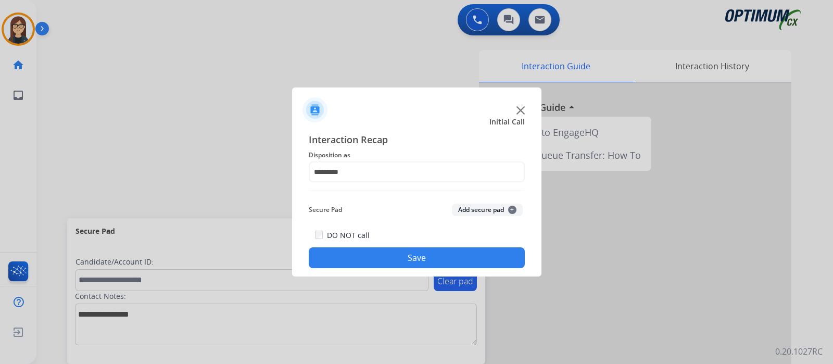
click at [377, 253] on button "Save" at bounding box center [417, 257] width 216 height 21
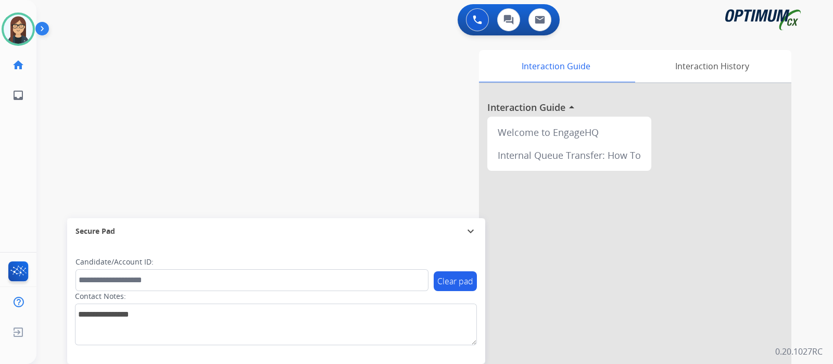
click at [316, 362] on div "Clear pad Candidate/Account ID: Contact Notes:" at bounding box center [276, 304] width 418 height 120
click at [187, 68] on div "swap_horiz Break voice bridge close_fullscreen Connect 3-Way Call merge_type Se…" at bounding box center [421, 254] width 771 height 434
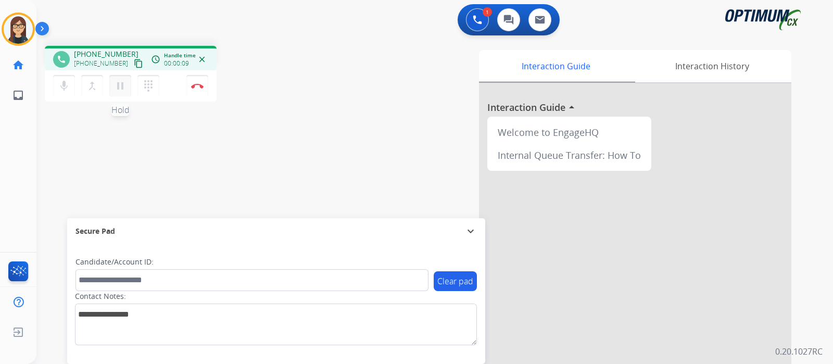
click at [117, 85] on mat-icon "pause" at bounding box center [120, 86] width 12 height 12
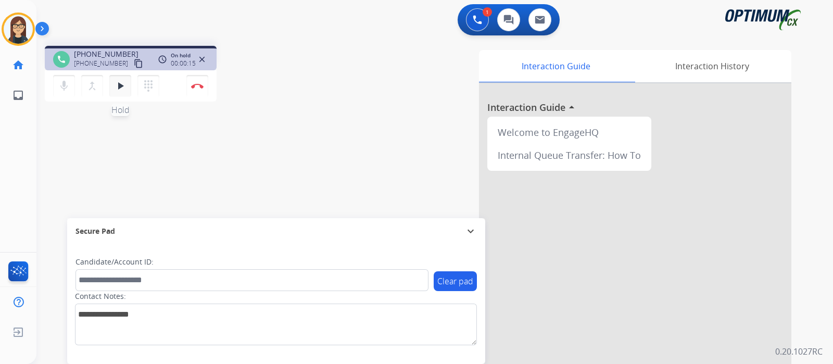
click at [120, 80] on mat-icon "play_arrow" at bounding box center [120, 86] width 12 height 12
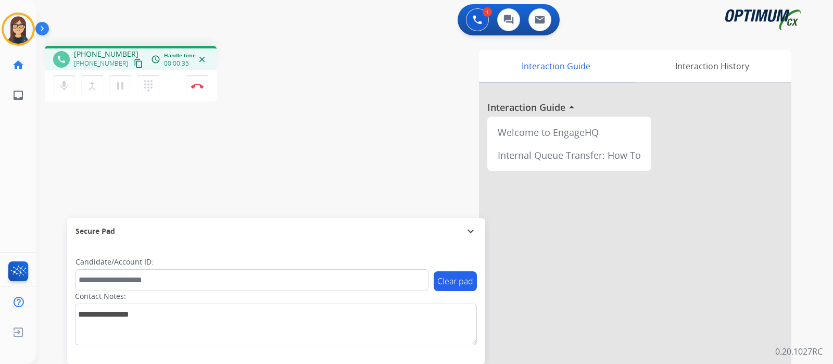
click at [134, 65] on mat-icon "content_copy" at bounding box center [138, 63] width 9 height 9
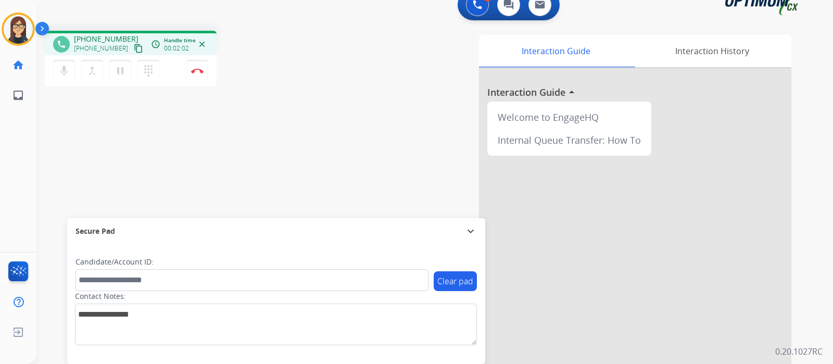
scroll to position [0, 0]
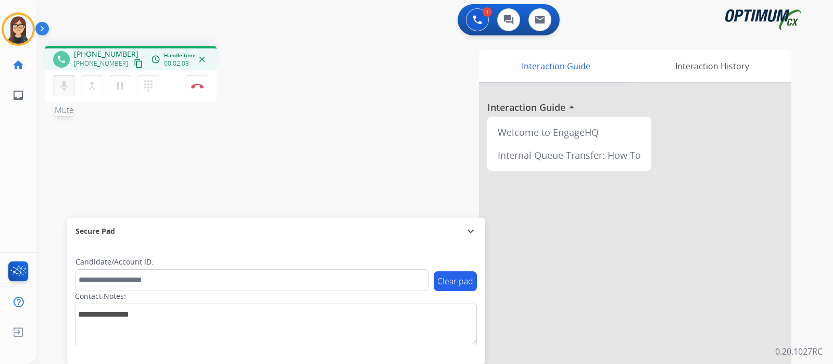
click at [69, 80] on mat-icon "mic" at bounding box center [64, 86] width 12 height 12
click at [321, 71] on div "phone [PHONE_NUMBER] [PHONE_NUMBER] content_copy access_time Call metrics Queue…" at bounding box center [421, 254] width 771 height 434
click at [68, 93] on button "mic_off Mute" at bounding box center [64, 86] width 22 height 22
click at [243, 171] on div "phone [PHONE_NUMBER] [PHONE_NUMBER] content_copy access_time Call metrics Queue…" at bounding box center [421, 254] width 771 height 434
click at [67, 91] on mat-icon "mic" at bounding box center [64, 86] width 12 height 12
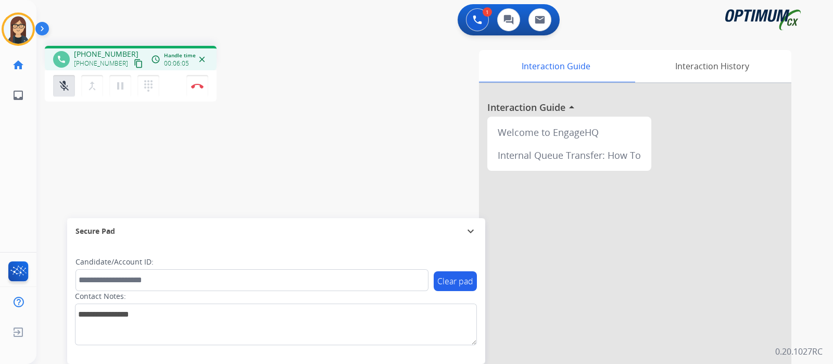
click at [252, 123] on div "phone [PHONE_NUMBER] [PHONE_NUMBER] content_copy access_time Call metrics Queue…" at bounding box center [421, 254] width 771 height 434
click at [302, 136] on div "phone [PHONE_NUMBER] [PHONE_NUMBER] content_copy access_time Call metrics Queue…" at bounding box center [421, 254] width 771 height 434
click at [123, 88] on mat-icon "pause" at bounding box center [120, 86] width 12 height 12
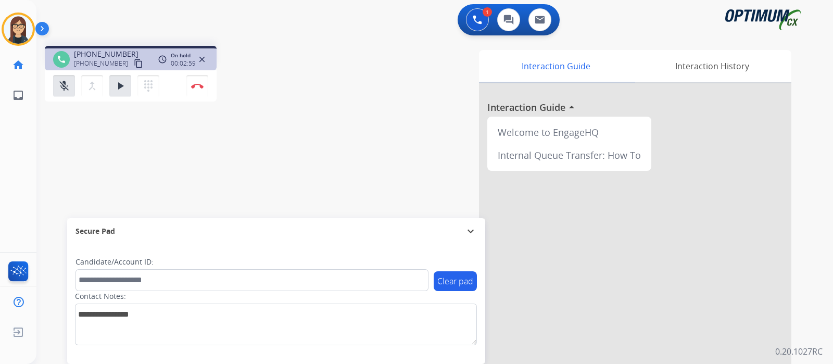
click at [286, 92] on div "phone [PHONE_NUMBER] [PHONE_NUMBER] content_copy access_time Call metrics Queue…" at bounding box center [182, 75] width 275 height 59
click at [58, 87] on mat-icon "mic_off" at bounding box center [64, 86] width 12 height 12
click at [123, 83] on mat-icon "play_arrow" at bounding box center [120, 86] width 12 height 12
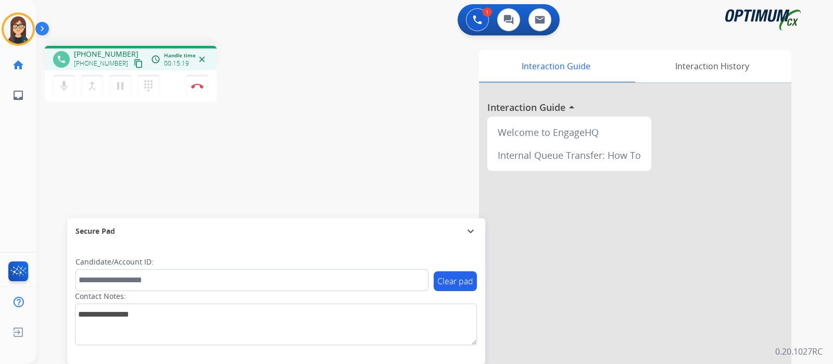
click at [275, 126] on div "phone [PHONE_NUMBER] [PHONE_NUMBER] content_copy access_time Call metrics Queue…" at bounding box center [421, 254] width 771 height 434
click at [264, 74] on div "phone [PHONE_NUMBER] [PHONE_NUMBER] content_copy access_time Call metrics Queue…" at bounding box center [182, 75] width 275 height 59
click at [293, 165] on div "phone [PHONE_NUMBER] [PHONE_NUMBER] content_copy access_time Call metrics Queue…" at bounding box center [421, 254] width 771 height 434
click at [266, 66] on div "phone [PHONE_NUMBER] [PHONE_NUMBER] content_copy access_time Call metrics Queue…" at bounding box center [182, 75] width 275 height 59
click at [200, 88] on button "Disconnect" at bounding box center [197, 86] width 22 height 22
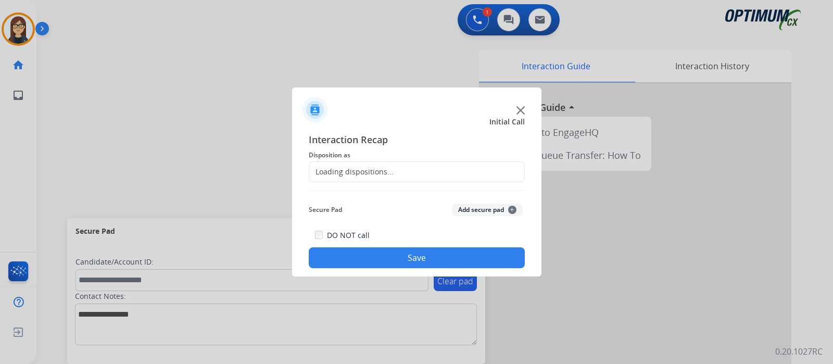
click at [328, 170] on div "Loading dispositions..." at bounding box center [351, 172] width 84 height 10
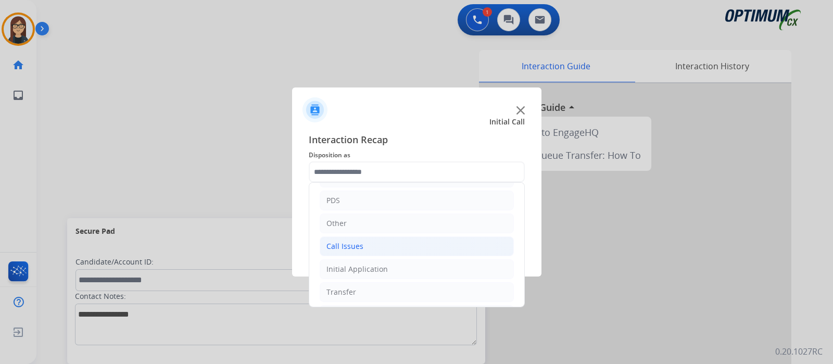
scroll to position [65, 0]
click at [348, 250] on div "Initial Application" at bounding box center [356, 250] width 61 height 10
click at [363, 295] on div "Appeals" at bounding box center [361, 295] width 28 height 10
type input "*******"
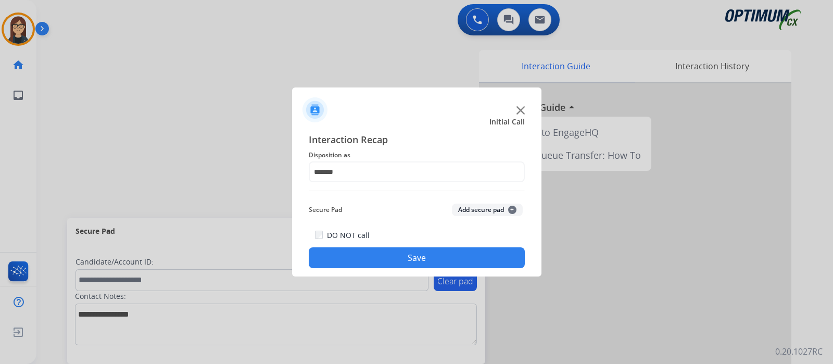
click at [367, 262] on button "Save" at bounding box center [417, 257] width 216 height 21
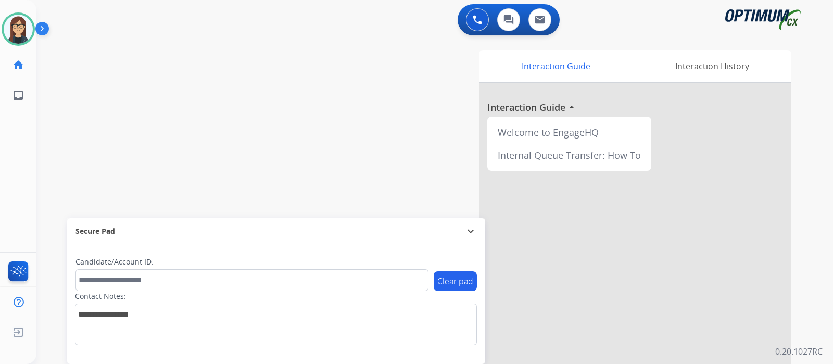
click at [222, 82] on div "swap_horiz Break voice bridge close_fullscreen Connect 3-Way Call merge_type Se…" at bounding box center [421, 254] width 771 height 434
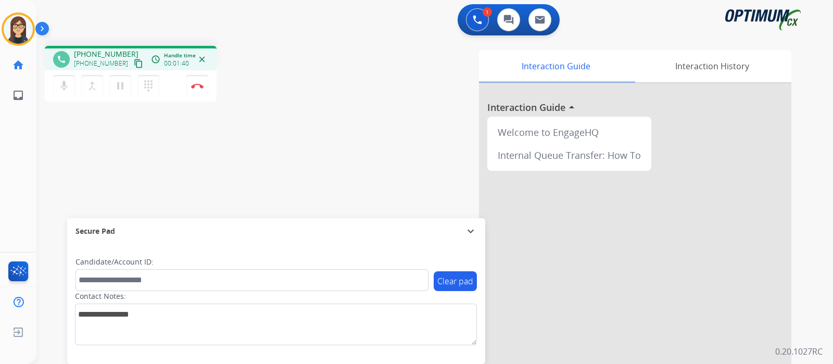
click at [264, 149] on div "phone [PHONE_NUMBER] [PHONE_NUMBER] content_copy access_time Call metrics Queue…" at bounding box center [421, 254] width 771 height 434
click at [349, 78] on div "Interaction Guide Interaction History Interaction Guide arrow_drop_up Welcome t…" at bounding box center [557, 261] width 467 height 422
click at [335, 73] on div "Interaction Guide Interaction History Interaction Guide arrow_drop_up Welcome t…" at bounding box center [557, 261] width 467 height 422
click at [317, 124] on div "phone [PHONE_NUMBER] [PHONE_NUMBER] content_copy access_time Call metrics Queue…" at bounding box center [421, 254] width 771 height 434
click at [195, 84] on img at bounding box center [197, 85] width 12 height 5
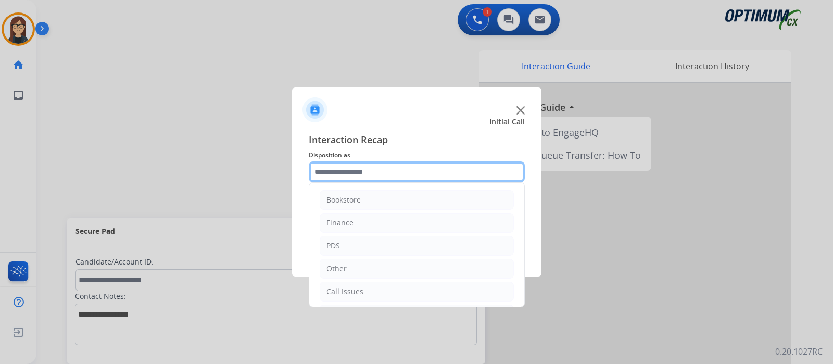
click at [340, 176] on input "text" at bounding box center [417, 171] width 216 height 21
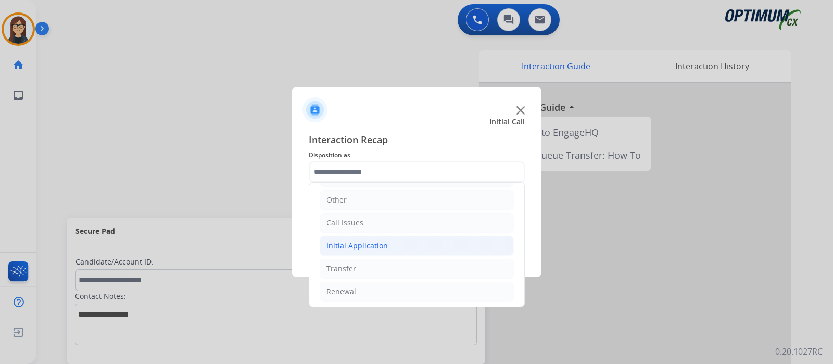
click at [354, 240] on div "Initial Application" at bounding box center [356, 245] width 61 height 10
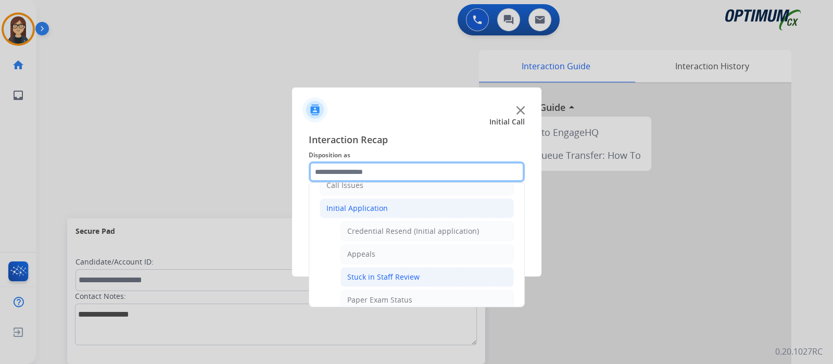
scroll to position [134, 0]
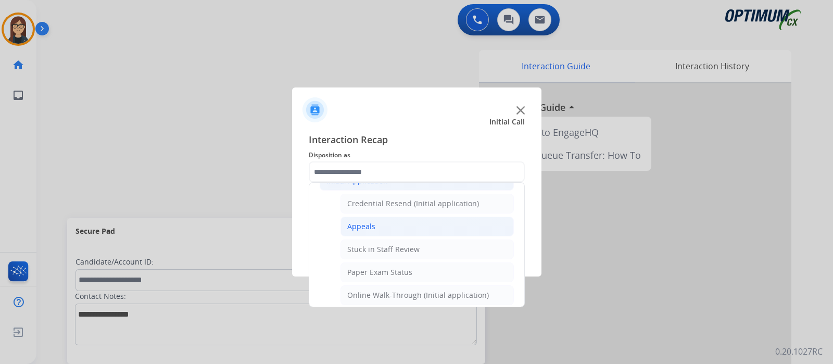
click at [358, 221] on div "Appeals" at bounding box center [361, 226] width 28 height 10
type input "*******"
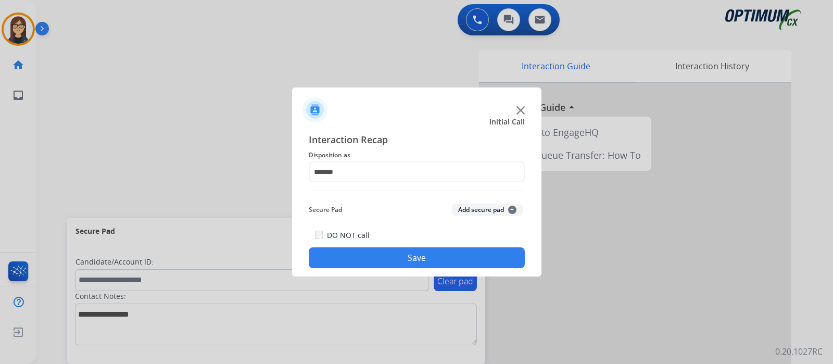
click at [370, 250] on button "Save" at bounding box center [417, 257] width 216 height 21
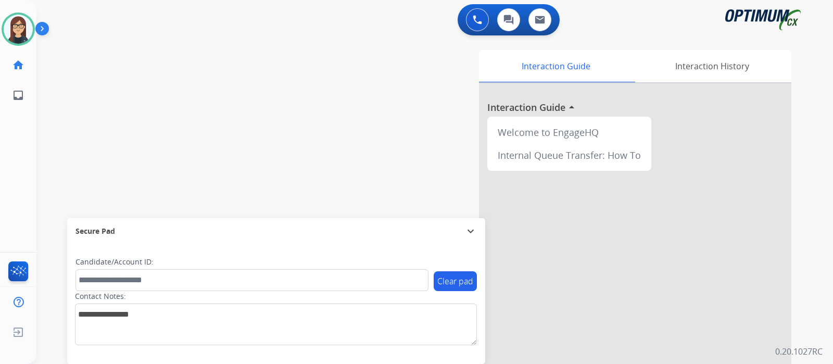
click at [234, 135] on div "swap_horiz Break voice bridge close_fullscreen Connect 3-Way Call merge_type Se…" at bounding box center [421, 254] width 771 height 434
click at [24, 32] on img at bounding box center [18, 29] width 29 height 29
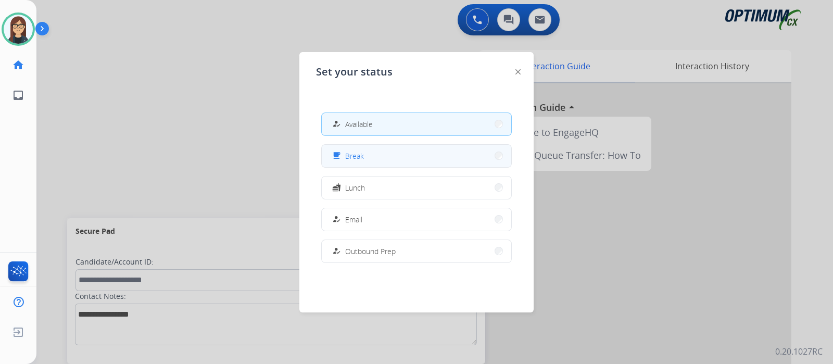
click at [393, 157] on button "free_breakfast Break" at bounding box center [416, 156] width 189 height 22
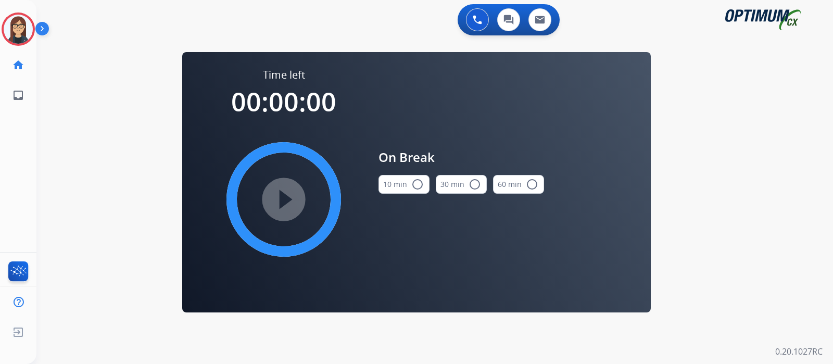
click at [286, 201] on div "play_circle_filled" at bounding box center [284, 199] width 156 height 156
click at [415, 190] on mat-icon "radio_button_unchecked" at bounding box center [417, 184] width 12 height 12
click at [277, 203] on mat-icon "play_circle_filled" at bounding box center [283, 199] width 12 height 12
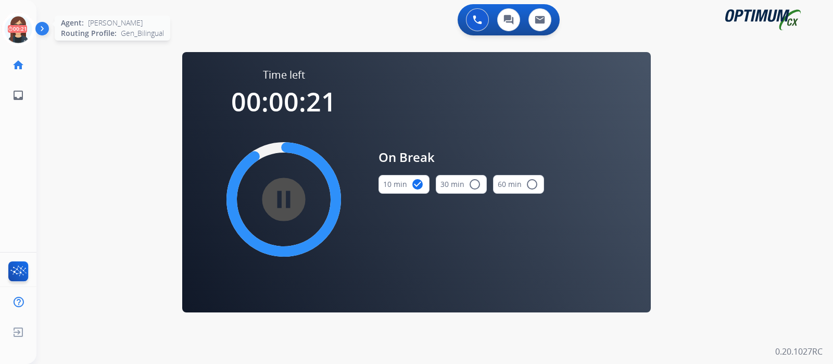
click at [15, 23] on icon at bounding box center [19, 29] width 34 height 34
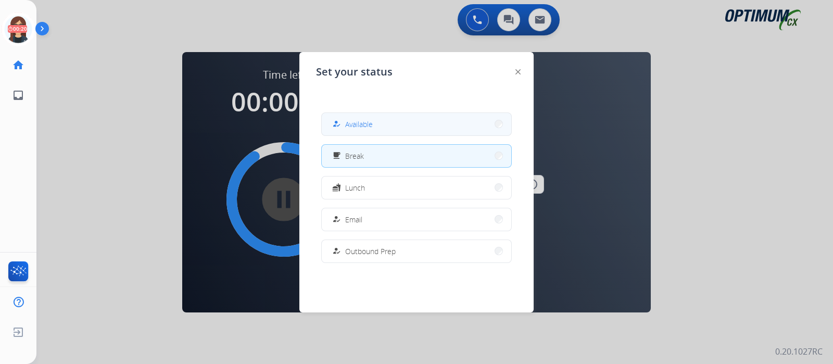
click at [333, 121] on button "how_to_reg Available" at bounding box center [416, 124] width 189 height 22
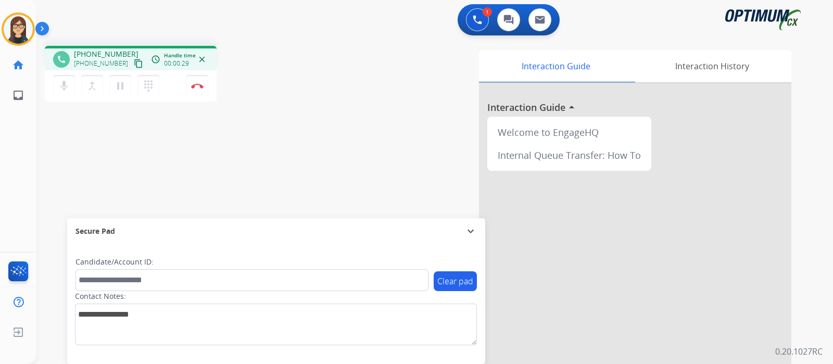
click at [297, 108] on div "phone [PHONE_NUMBER] [PHONE_NUMBER] content_copy access_time Call metrics Queue…" at bounding box center [421, 254] width 771 height 434
click at [134, 63] on mat-icon "content_copy" at bounding box center [138, 63] width 9 height 9
click at [330, 85] on div "Interaction Guide Interaction History Interaction Guide arrow_drop_up Welcome t…" at bounding box center [557, 261] width 467 height 422
click at [371, 92] on div "Interaction Guide Interaction History Interaction Guide arrow_drop_up Welcome t…" at bounding box center [557, 261] width 467 height 422
click at [194, 87] on img at bounding box center [197, 85] width 12 height 5
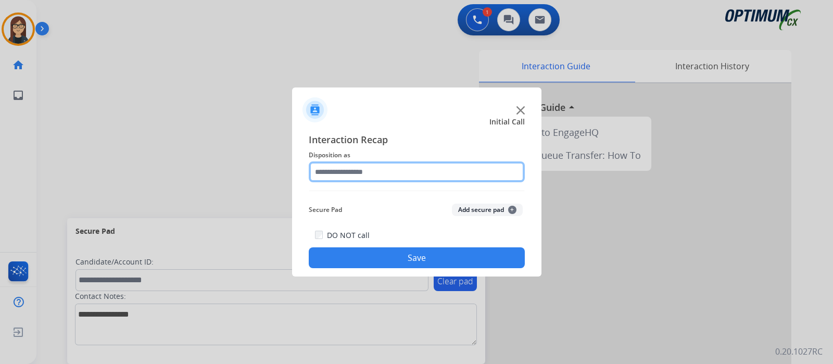
click at [369, 175] on input "text" at bounding box center [417, 171] width 216 height 21
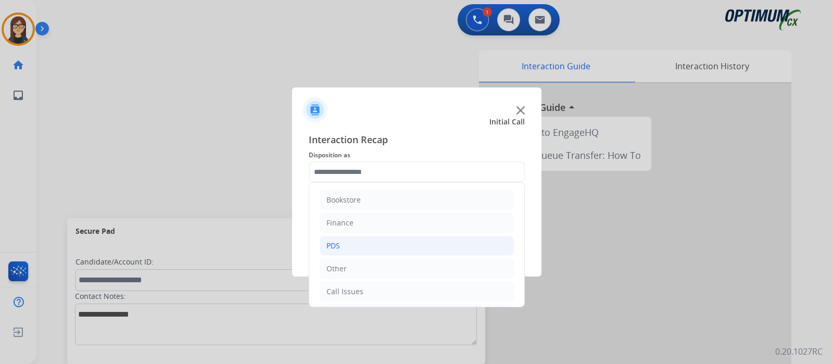
click at [349, 243] on li "PDS" at bounding box center [417, 246] width 194 height 20
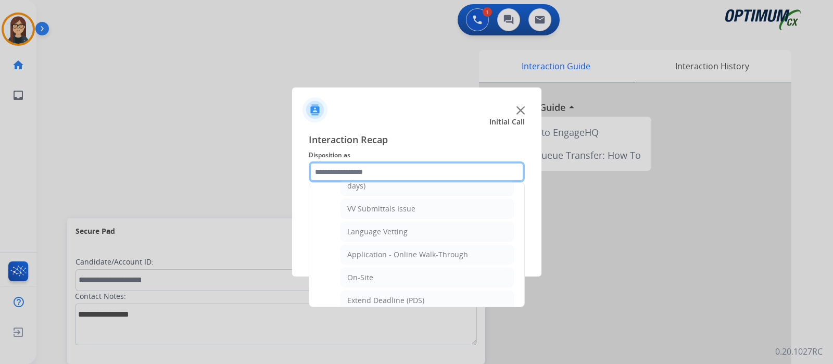
scroll to position [130, 0]
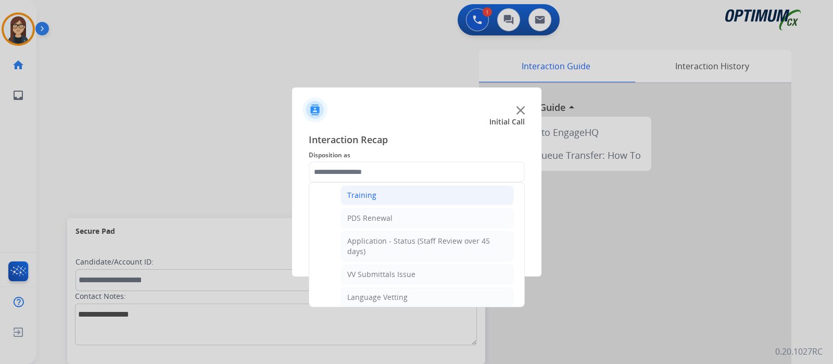
click at [373, 195] on div "Training" at bounding box center [361, 195] width 29 height 10
type input "********"
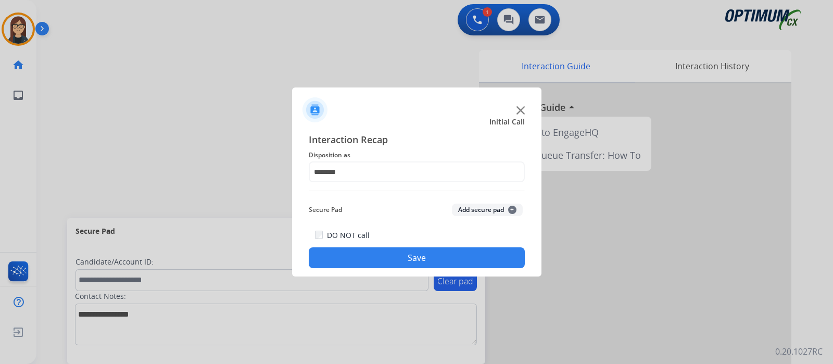
click at [384, 248] on button "Save" at bounding box center [417, 257] width 216 height 21
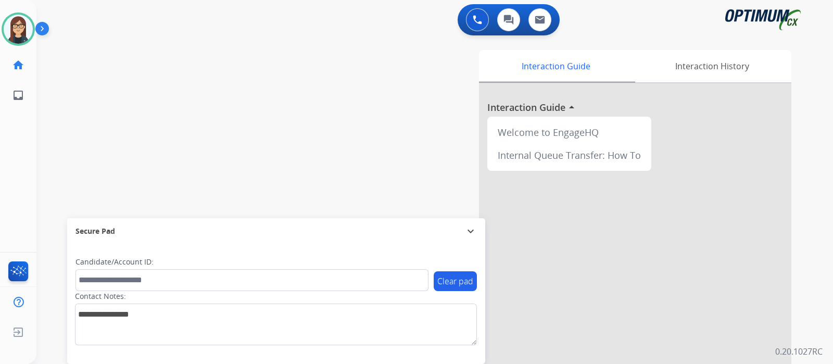
click at [256, 103] on div "swap_horiz Break voice bridge close_fullscreen Connect 3-Way Call merge_type Se…" at bounding box center [421, 254] width 771 height 434
click at [253, 140] on div "swap_horiz Break voice bridge close_fullscreen Connect 3-Way Call merge_type Se…" at bounding box center [421, 254] width 771 height 434
click at [276, 124] on div "swap_horiz Break voice bridge close_fullscreen Connect 3-Way Call merge_type Se…" at bounding box center [421, 254] width 771 height 434
click at [277, 102] on div "swap_horiz Break voice bridge close_fullscreen Connect 3-Way Call merge_type Se…" at bounding box center [421, 254] width 771 height 434
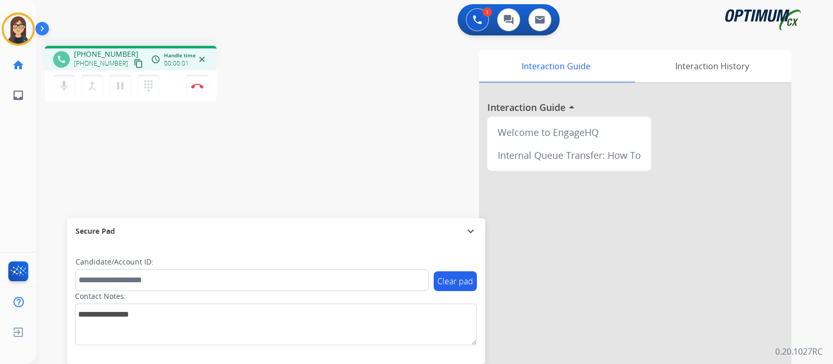
click at [134, 63] on mat-icon "content_copy" at bounding box center [138, 63] width 9 height 9
click at [311, 106] on div "phone [PHONE_NUMBER] [PHONE_NUMBER] content_copy access_time Call metrics Queue…" at bounding box center [421, 254] width 771 height 434
click at [262, 164] on div "phone [PHONE_NUMBER] [PHONE_NUMBER] content_copy access_time Call metrics Queue…" at bounding box center [421, 254] width 771 height 434
click at [325, 108] on div "Interaction Guide Interaction History Interaction Guide arrow_drop_up Welcome t…" at bounding box center [557, 261] width 467 height 422
click at [349, 142] on div "Interaction Guide Interaction History Interaction Guide arrow_drop_up Welcome t…" at bounding box center [557, 261] width 467 height 422
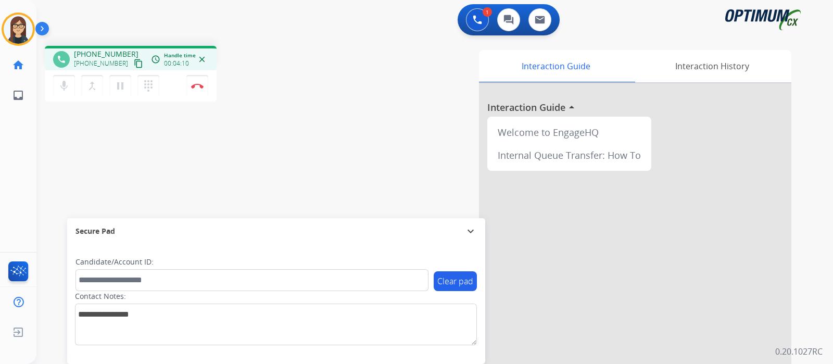
click at [256, 91] on div "phone [PHONE_NUMBER] [PHONE_NUMBER] content_copy access_time Call metrics Queue…" at bounding box center [182, 75] width 275 height 59
click at [201, 84] on img at bounding box center [197, 85] width 12 height 5
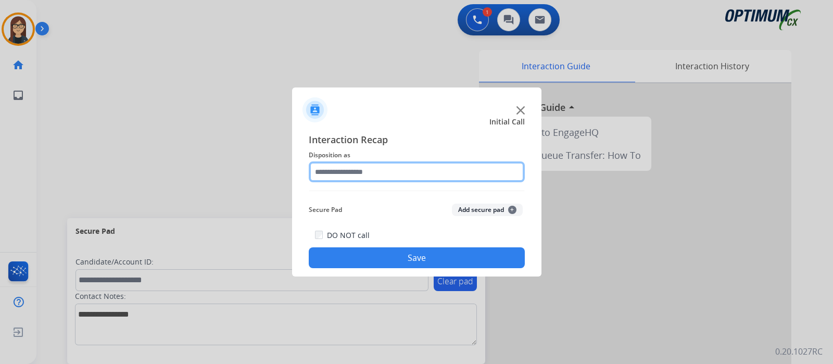
click at [356, 176] on input "text" at bounding box center [417, 171] width 216 height 21
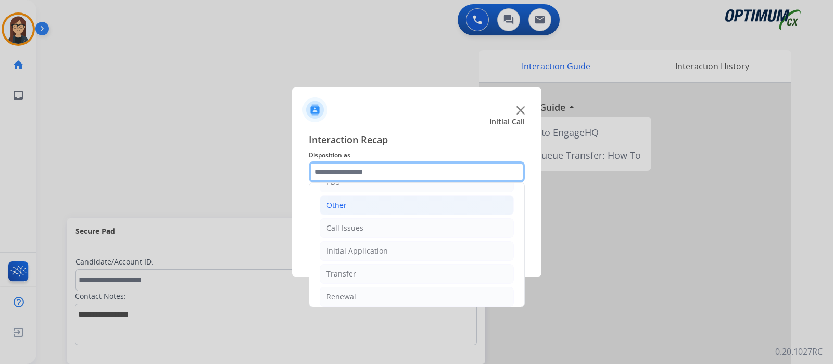
scroll to position [69, 0]
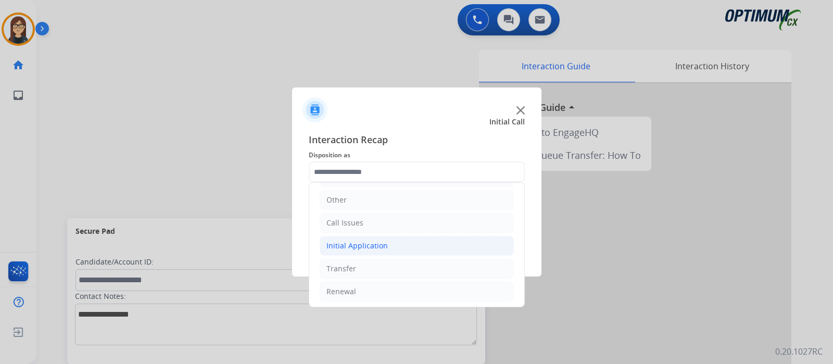
click at [370, 243] on div "Initial Application" at bounding box center [356, 245] width 61 height 10
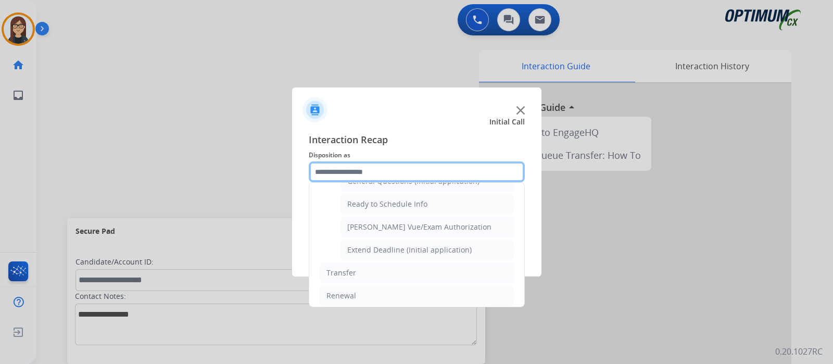
scroll to position [559, 0]
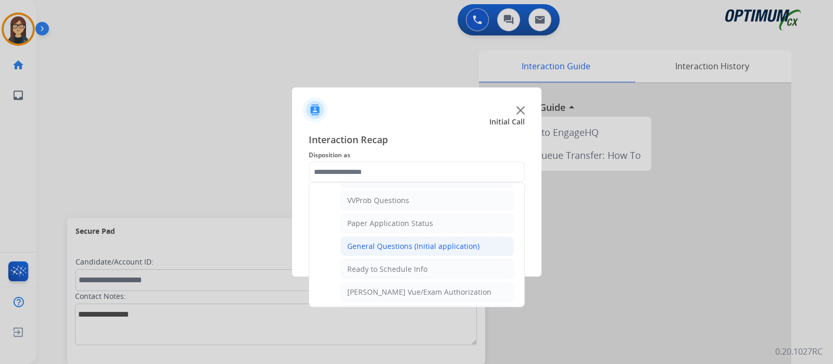
click at [365, 245] on div "General Questions (Initial application)" at bounding box center [413, 246] width 132 height 10
type input "**********"
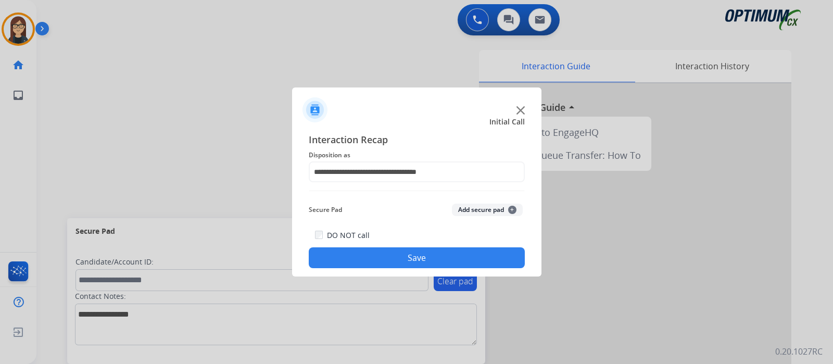
click at [359, 263] on button "Save" at bounding box center [417, 257] width 216 height 21
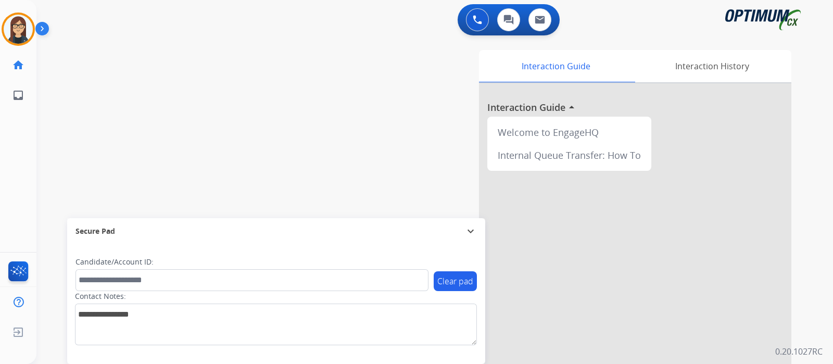
click at [232, 114] on div "swap_horiz Break voice bridge close_fullscreen Connect 3-Way Call merge_type Se…" at bounding box center [421, 254] width 771 height 434
click at [213, 169] on div "swap_horiz Break voice bridge close_fullscreen Connect 3-Way Call merge_type Se…" at bounding box center [421, 254] width 771 height 434
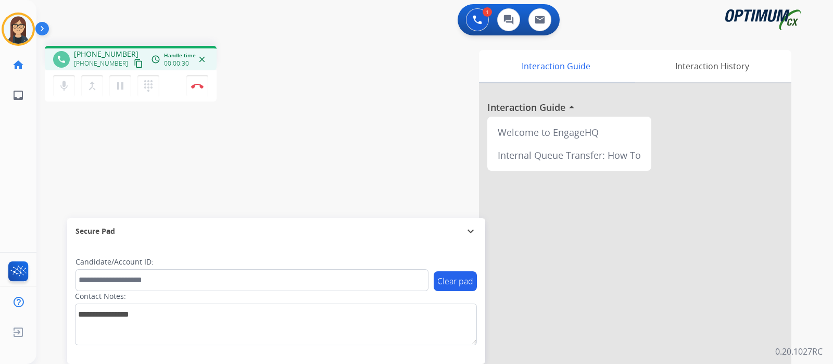
click at [134, 59] on mat-icon "content_copy" at bounding box center [138, 63] width 9 height 9
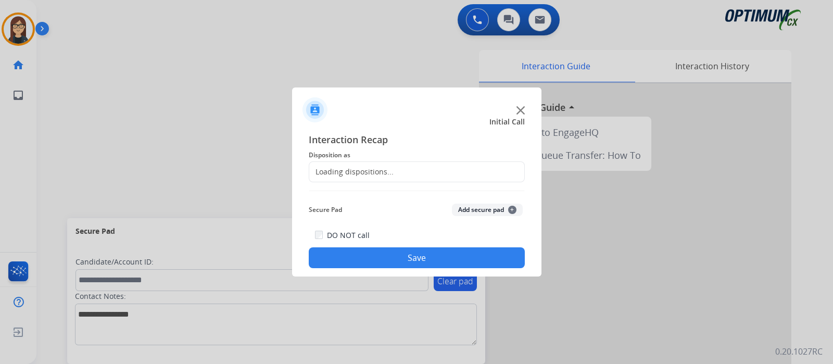
drag, startPoint x: 206, startPoint y: 94, endPoint x: 199, endPoint y: 90, distance: 8.2
click at [199, 90] on div at bounding box center [416, 182] width 833 height 364
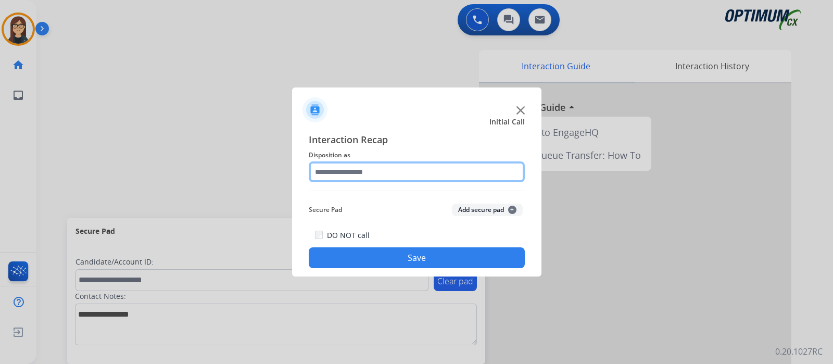
click at [402, 175] on input "text" at bounding box center [417, 171] width 216 height 21
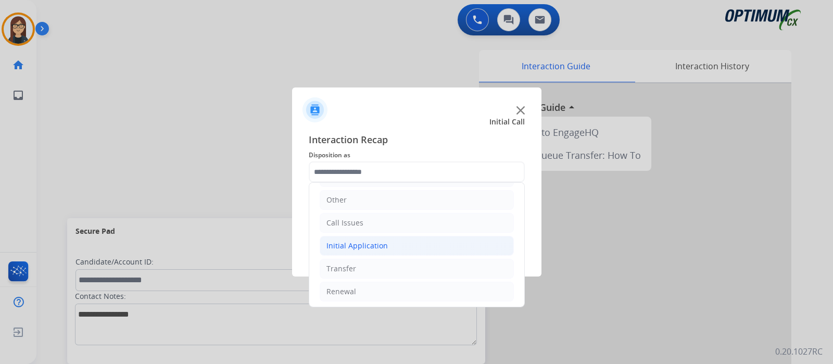
click at [376, 240] on div "Initial Application" at bounding box center [356, 245] width 61 height 10
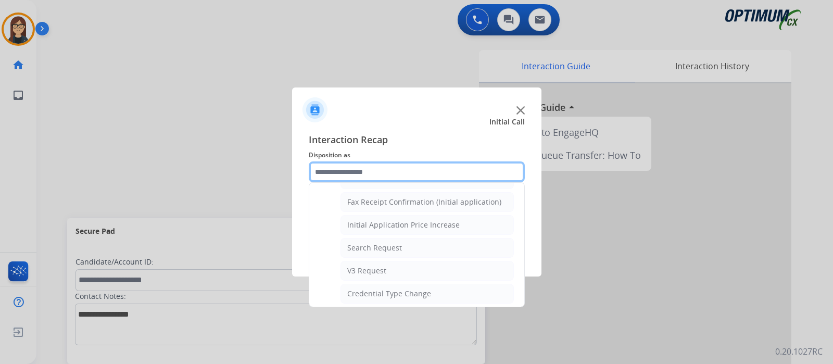
scroll to position [589, 0]
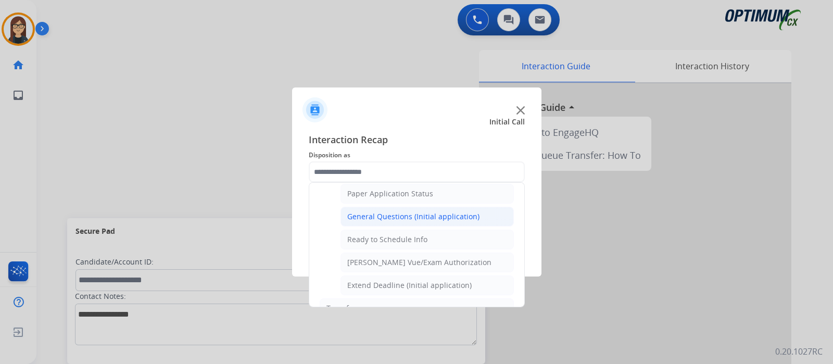
click at [414, 212] on div "General Questions (Initial application)" at bounding box center [413, 216] width 132 height 10
type input "**********"
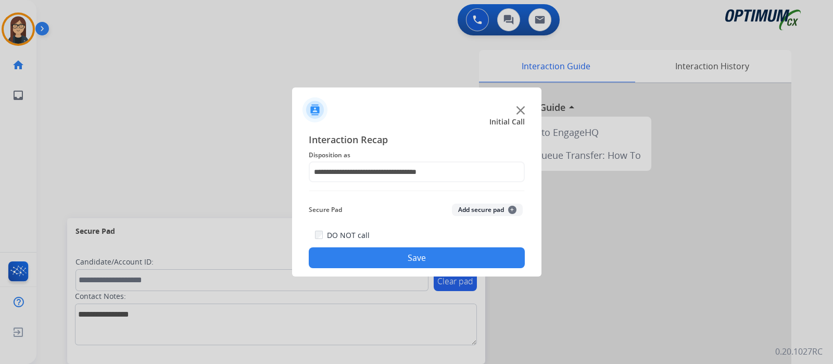
click at [409, 248] on button "Save" at bounding box center [417, 257] width 216 height 21
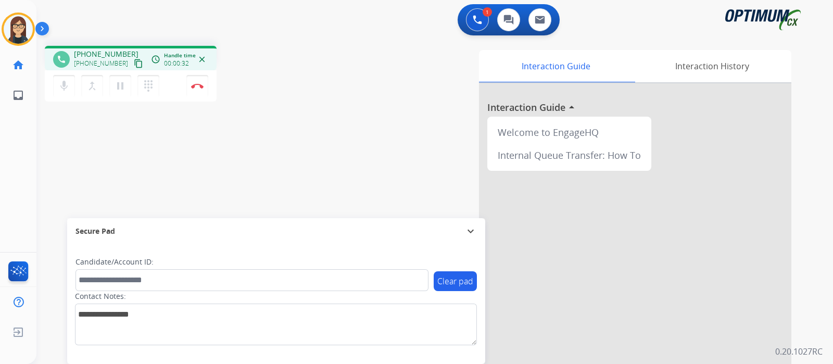
click at [134, 62] on mat-icon "content_copy" at bounding box center [138, 63] width 9 height 9
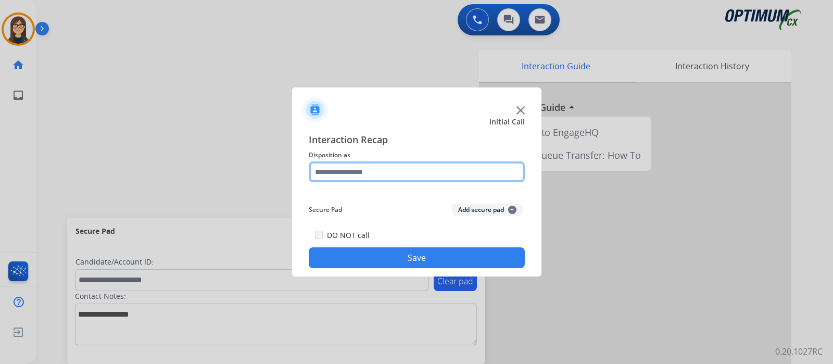
click at [396, 173] on input "text" at bounding box center [417, 171] width 216 height 21
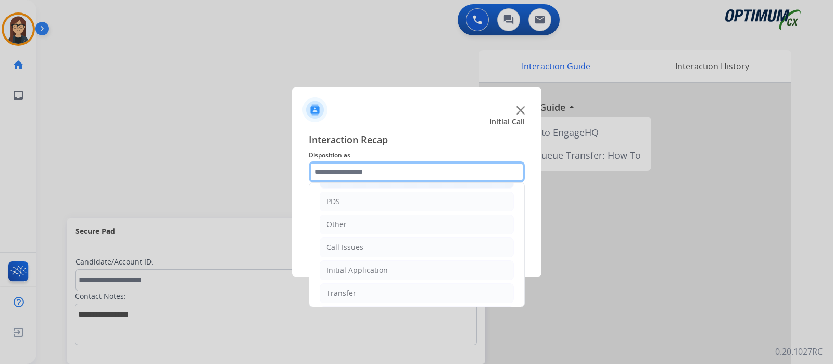
scroll to position [65, 0]
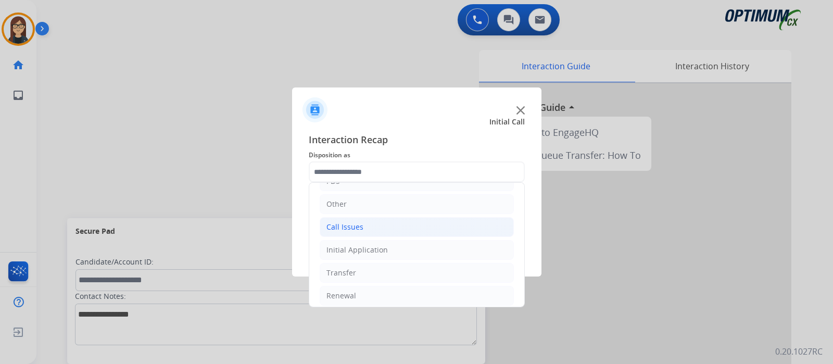
click at [356, 225] on div "Call Issues" at bounding box center [344, 227] width 37 height 10
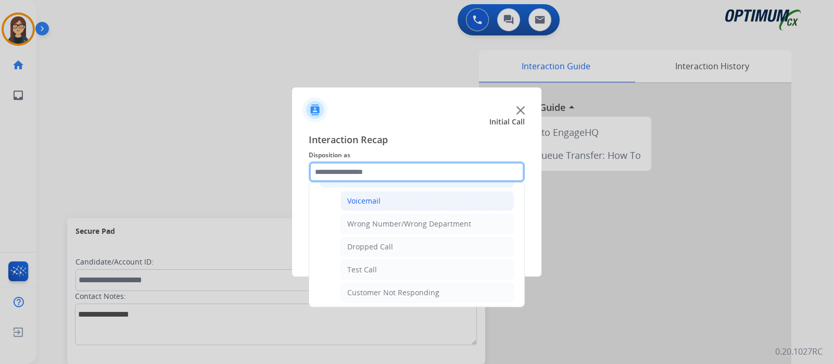
scroll to position [130, 0]
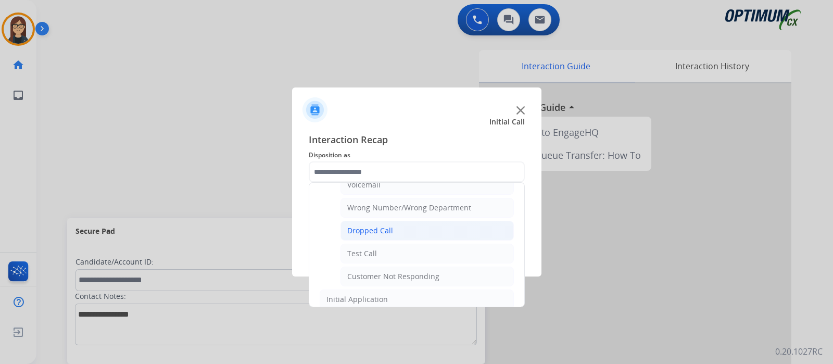
click at [389, 225] on div "Dropped Call" at bounding box center [370, 230] width 46 height 10
type input "**********"
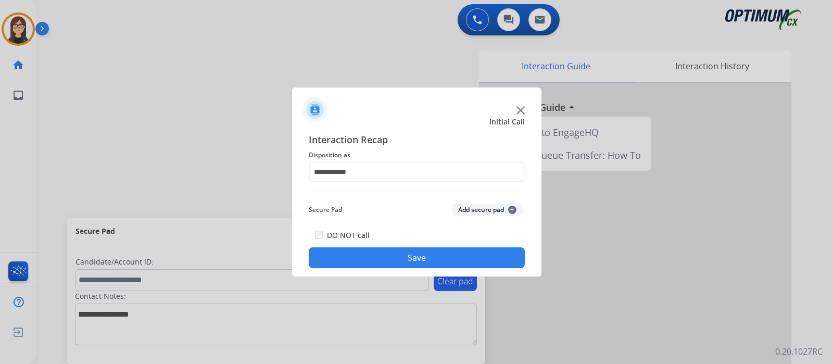
click at [403, 244] on div "DO NOT call Save" at bounding box center [417, 248] width 216 height 40
click at [409, 253] on button "Save" at bounding box center [417, 257] width 216 height 21
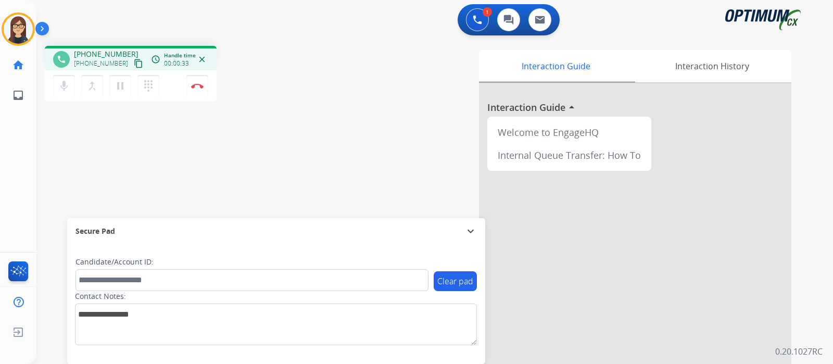
click at [134, 64] on mat-icon "content_copy" at bounding box center [138, 63] width 9 height 9
click at [221, 141] on div "phone [PHONE_NUMBER] [PHONE_NUMBER] content_copy access_time Call metrics Queue…" at bounding box center [421, 254] width 771 height 434
click at [195, 91] on button "Disconnect" at bounding box center [197, 86] width 22 height 22
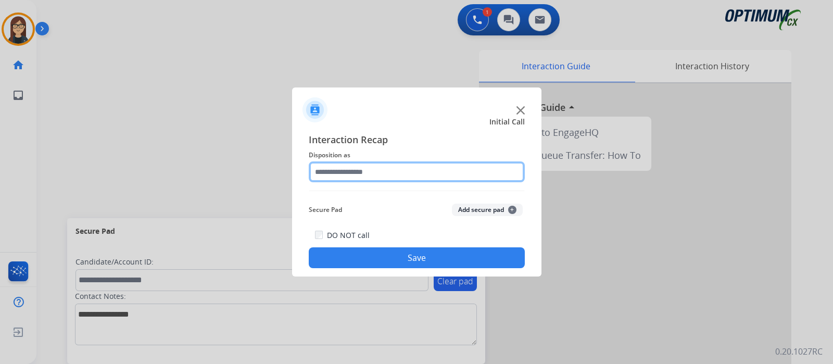
click at [365, 171] on input "text" at bounding box center [417, 171] width 216 height 21
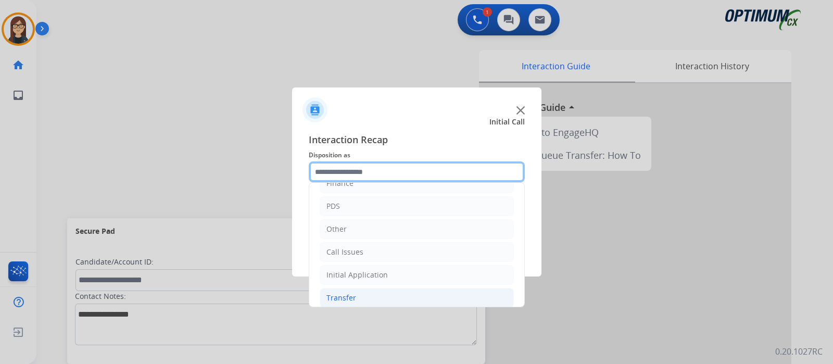
scroll to position [69, 0]
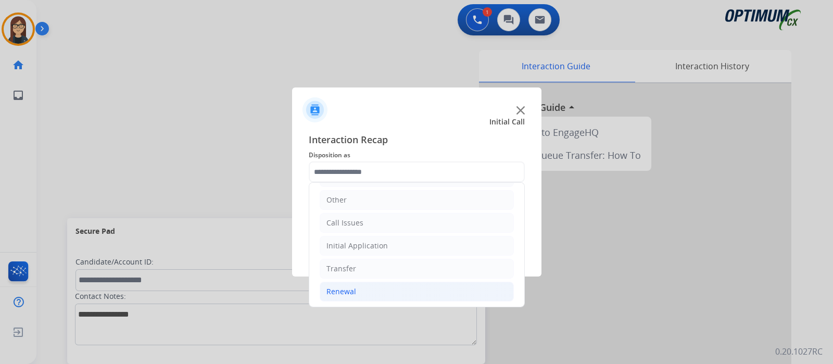
click at [348, 295] on li "Renewal" at bounding box center [417, 292] width 194 height 20
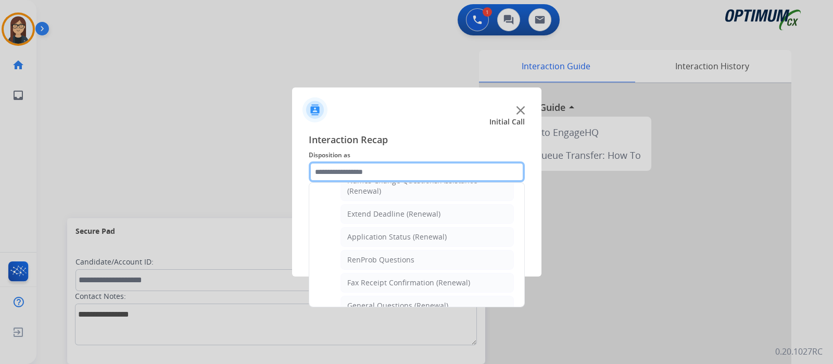
scroll to position [268, 0]
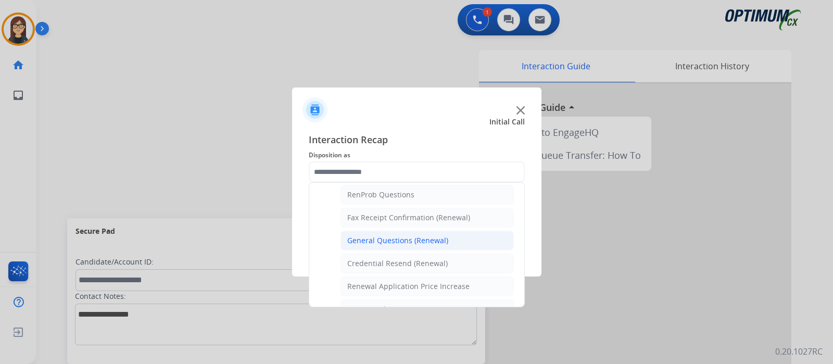
click at [386, 236] on div "General Questions (Renewal)" at bounding box center [397, 240] width 101 height 10
type input "**********"
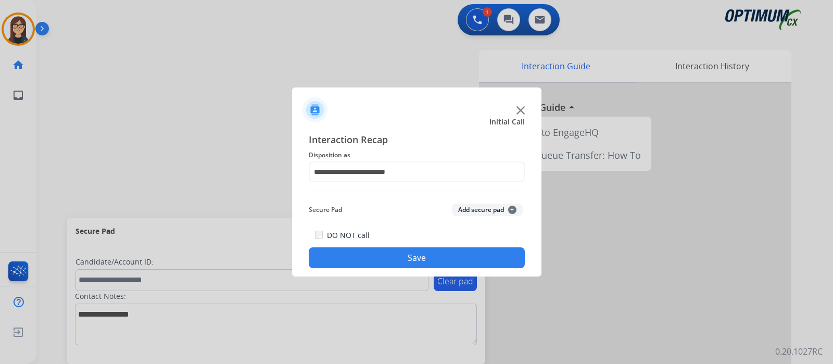
click at [371, 264] on button "Save" at bounding box center [417, 257] width 216 height 21
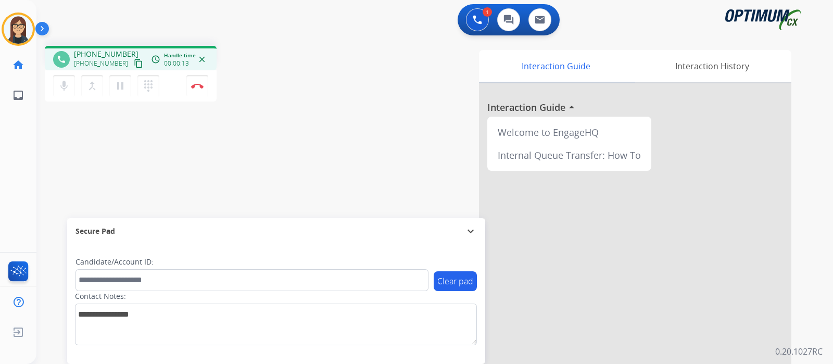
click at [134, 63] on mat-icon "content_copy" at bounding box center [138, 63] width 9 height 9
click at [289, 162] on div "phone [PHONE_NUMBER] [PHONE_NUMBER] content_copy access_time Call metrics Queue…" at bounding box center [421, 254] width 771 height 434
click at [203, 90] on button "Disconnect" at bounding box center [197, 86] width 22 height 22
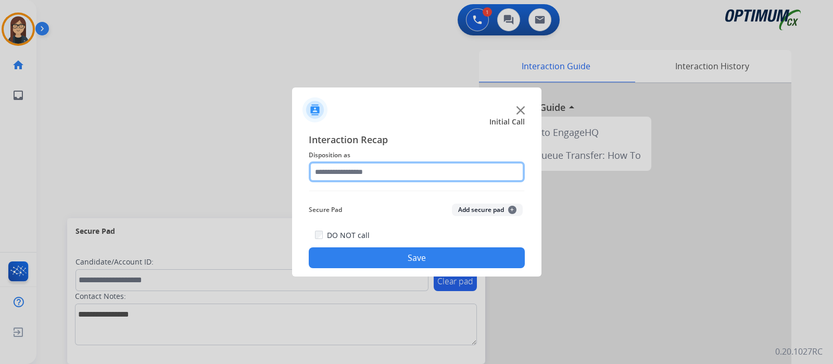
click at [368, 168] on input "text" at bounding box center [417, 171] width 216 height 21
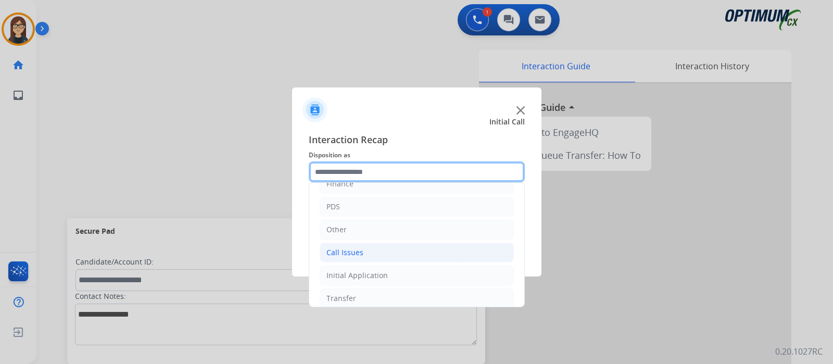
scroll to position [69, 0]
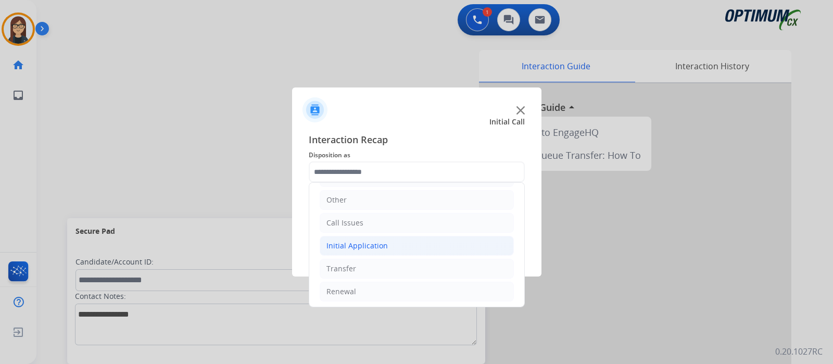
click at [360, 244] on div "Initial Application" at bounding box center [356, 245] width 61 height 10
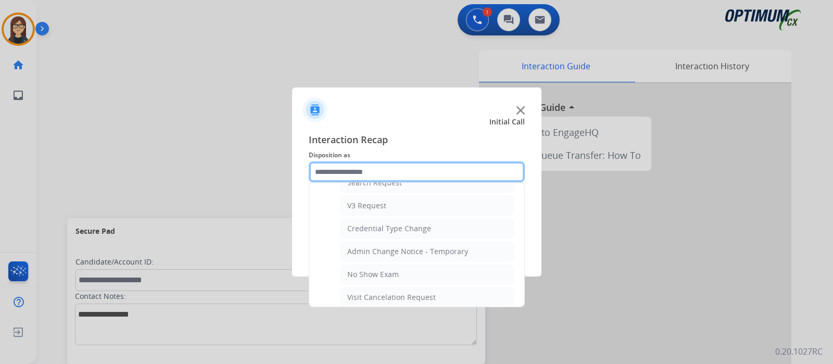
scroll to position [625, 0]
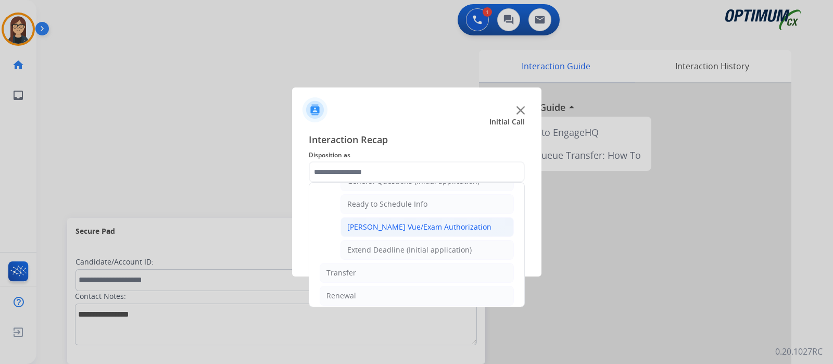
click at [393, 217] on li "[PERSON_NAME] Vue/Exam Authorization" at bounding box center [426, 227] width 173 height 20
type input "**********"
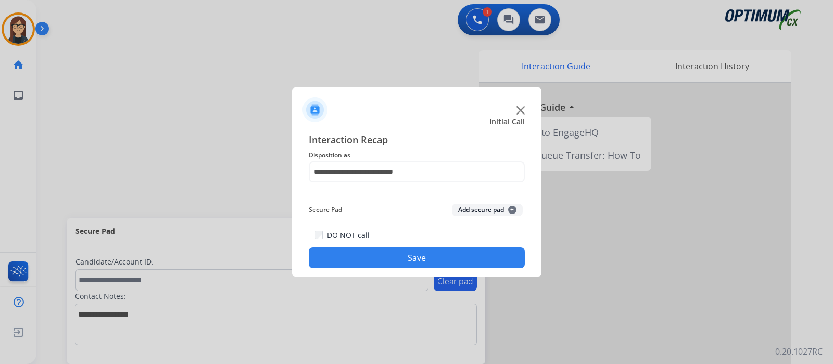
click at [393, 261] on button "Save" at bounding box center [417, 257] width 216 height 21
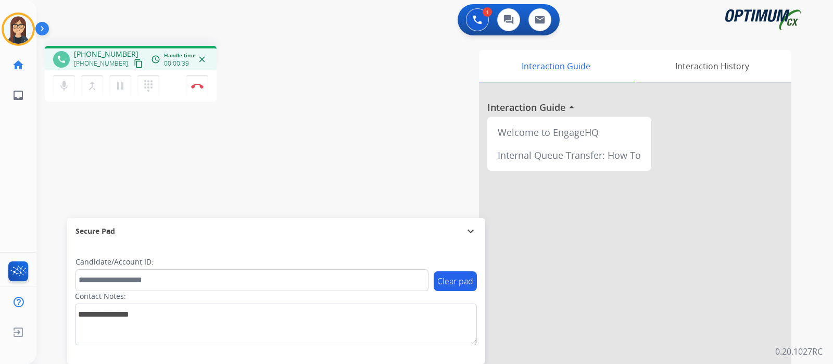
click at [299, 165] on div "phone [PHONE_NUMBER] [PHONE_NUMBER] content_copy access_time Call metrics Queue…" at bounding box center [421, 254] width 771 height 434
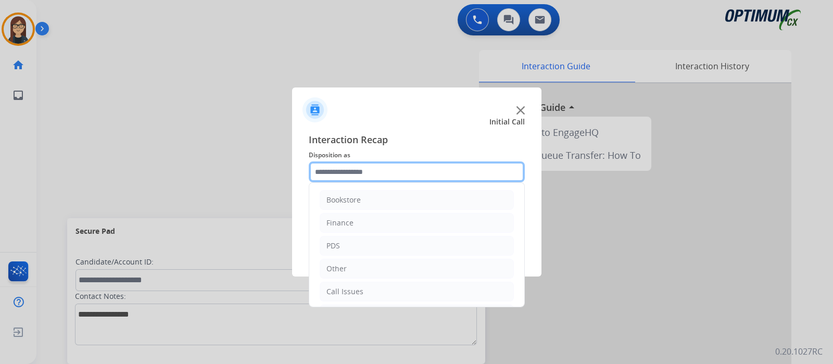
click at [406, 173] on input "text" at bounding box center [417, 171] width 216 height 21
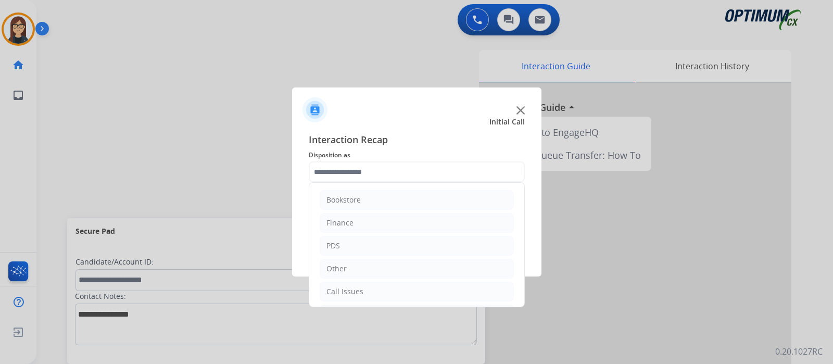
click at [203, 145] on div at bounding box center [416, 182] width 833 height 364
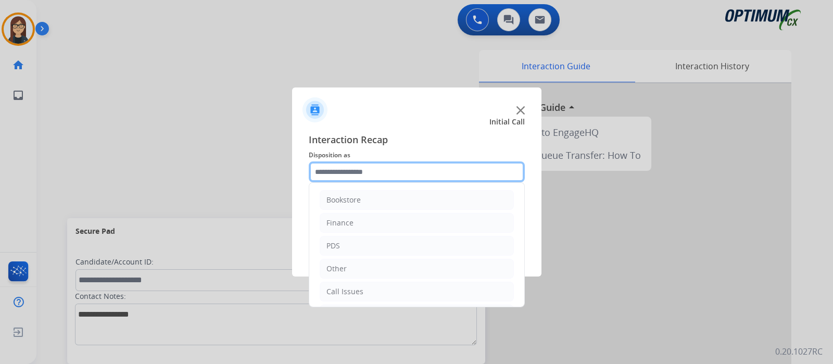
click at [341, 168] on input "text" at bounding box center [417, 171] width 216 height 21
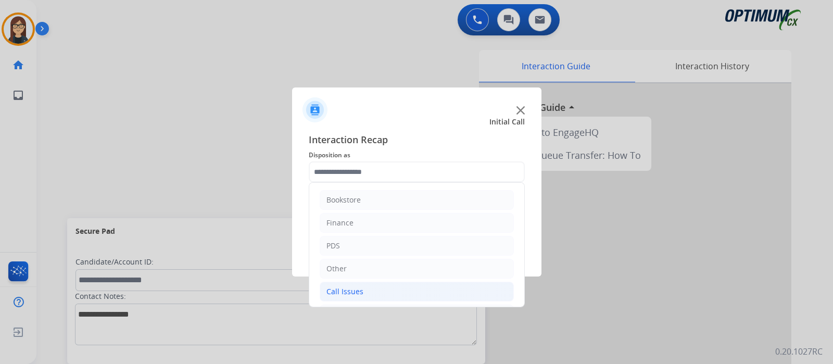
click at [368, 288] on li "Call Issues" at bounding box center [417, 292] width 194 height 20
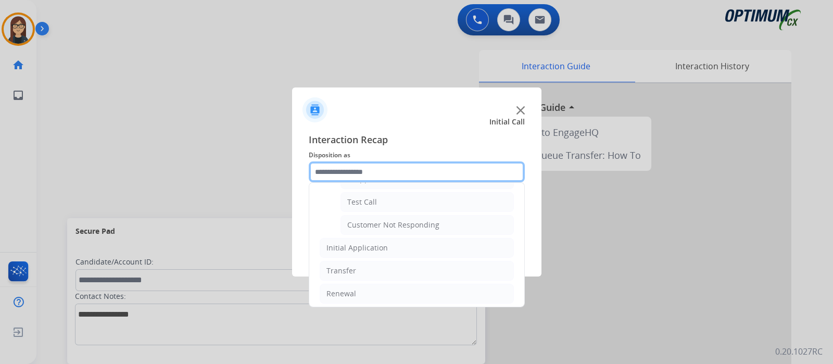
scroll to position [182, 0]
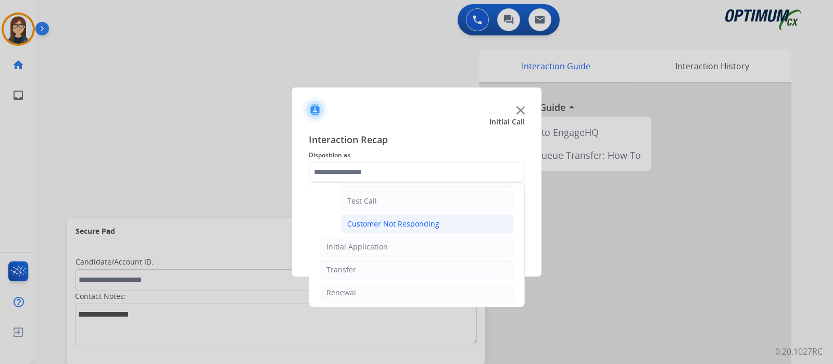
click at [388, 223] on div "Customer Not Responding" at bounding box center [393, 224] width 92 height 10
type input "**********"
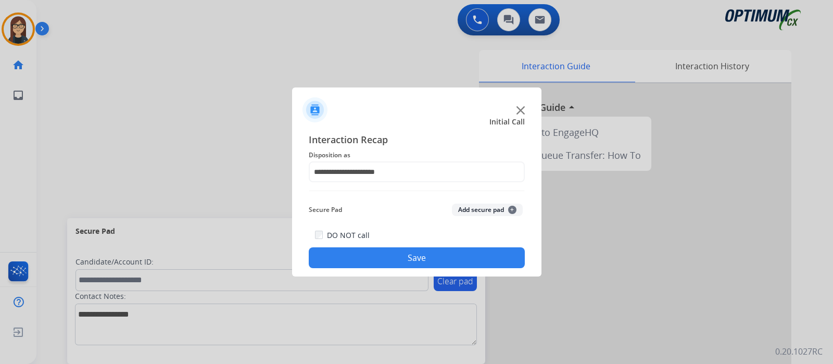
click at [375, 249] on button "Save" at bounding box center [417, 257] width 216 height 21
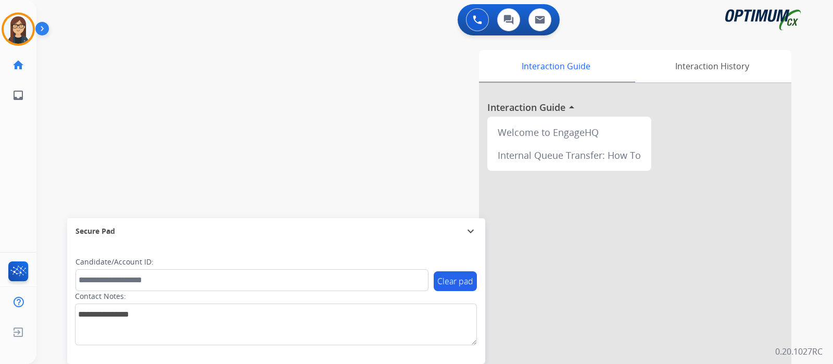
click at [227, 129] on div "swap_horiz Break voice bridge close_fullscreen Connect 3-Way Call merge_type Se…" at bounding box center [421, 254] width 771 height 434
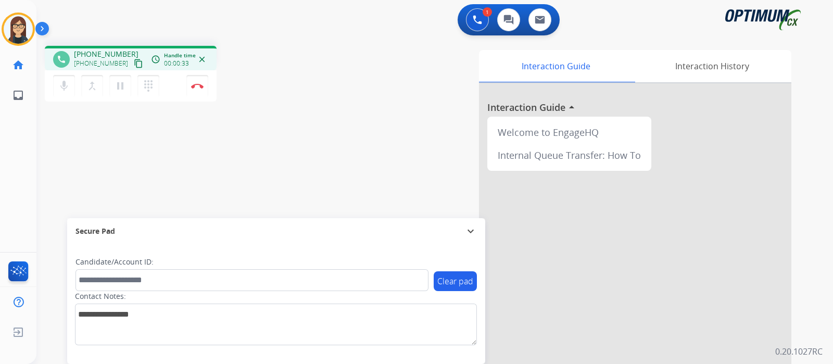
click at [134, 66] on mat-icon "content_copy" at bounding box center [138, 63] width 9 height 9
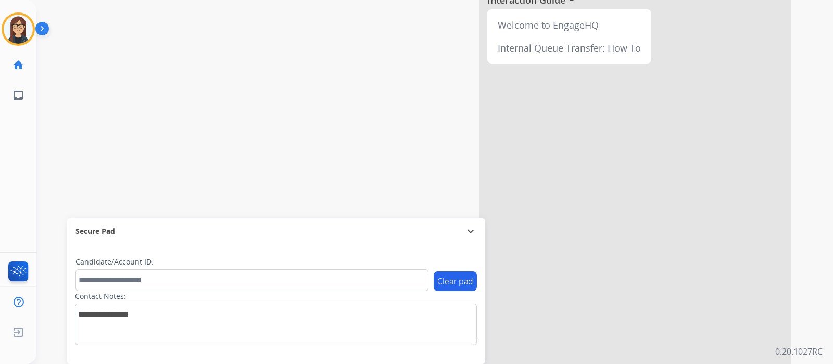
scroll to position [0, 0]
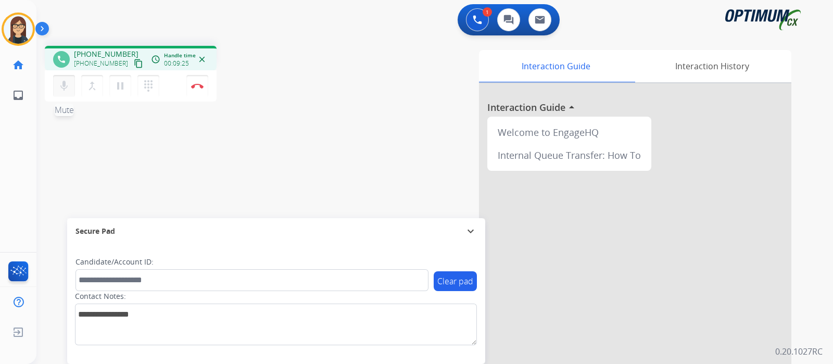
click at [68, 86] on mat-icon "mic" at bounding box center [64, 86] width 12 height 12
click at [60, 87] on mat-icon "mic_off" at bounding box center [64, 86] width 12 height 12
click at [62, 91] on mat-icon "mic" at bounding box center [64, 86] width 12 height 12
click at [62, 91] on mat-icon "mic_off" at bounding box center [64, 86] width 12 height 12
click at [62, 91] on mat-icon "mic" at bounding box center [64, 86] width 12 height 12
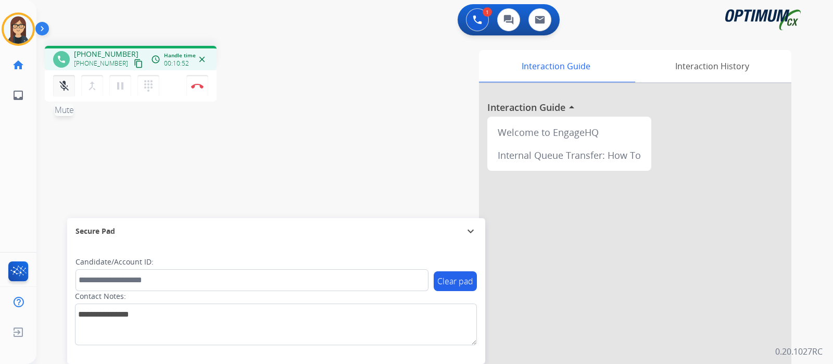
click at [62, 91] on mat-icon "mic_off" at bounding box center [64, 86] width 12 height 12
click at [62, 91] on mat-icon "mic" at bounding box center [64, 86] width 12 height 12
click at [62, 91] on mat-icon "mic_off" at bounding box center [64, 86] width 12 height 12
click at [62, 91] on mat-icon "mic" at bounding box center [64, 86] width 12 height 12
click at [62, 91] on mat-icon "mic_off" at bounding box center [64, 86] width 12 height 12
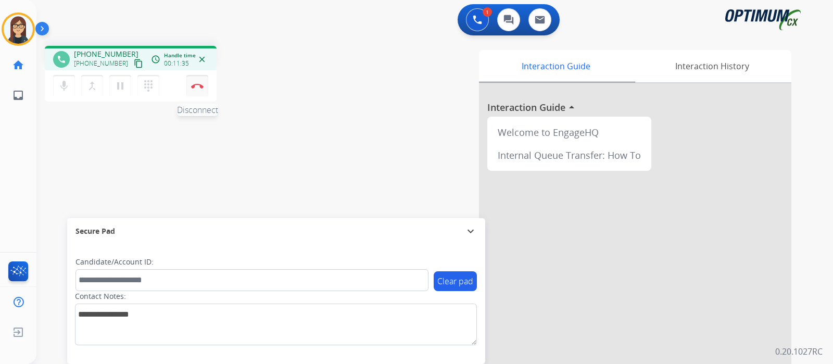
click at [200, 84] on img at bounding box center [197, 85] width 12 height 5
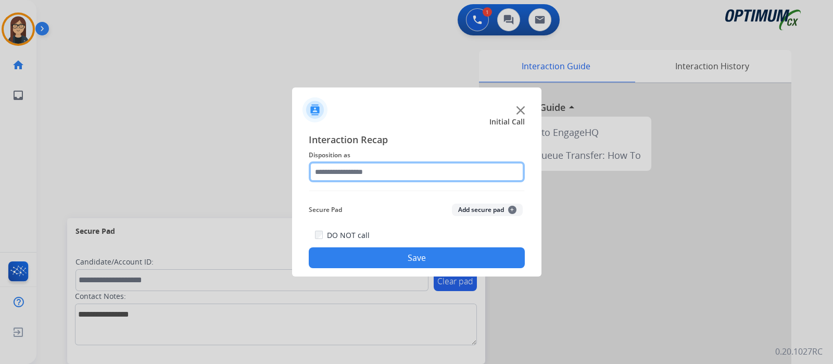
click at [414, 168] on input "text" at bounding box center [417, 171] width 216 height 21
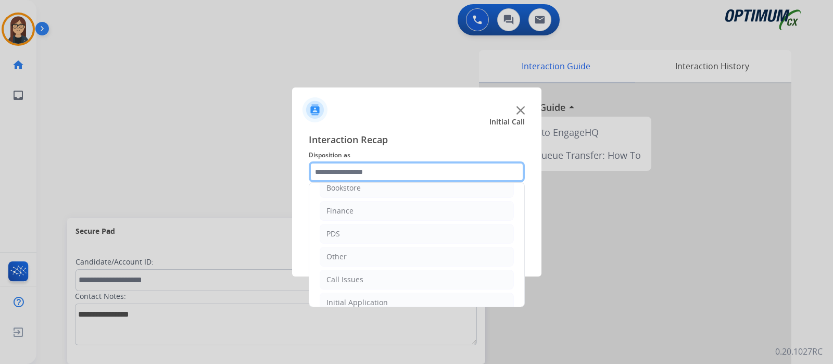
scroll to position [69, 0]
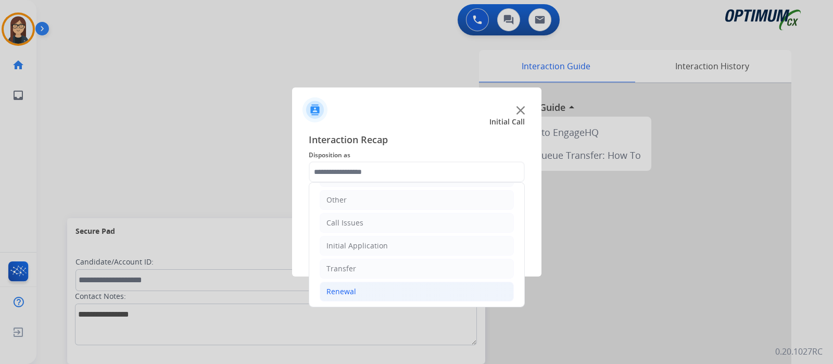
click at [364, 290] on li "Renewal" at bounding box center [417, 292] width 194 height 20
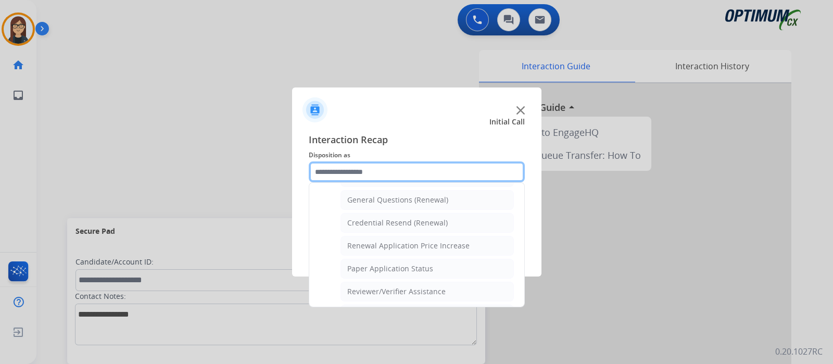
scroll to position [307, 0]
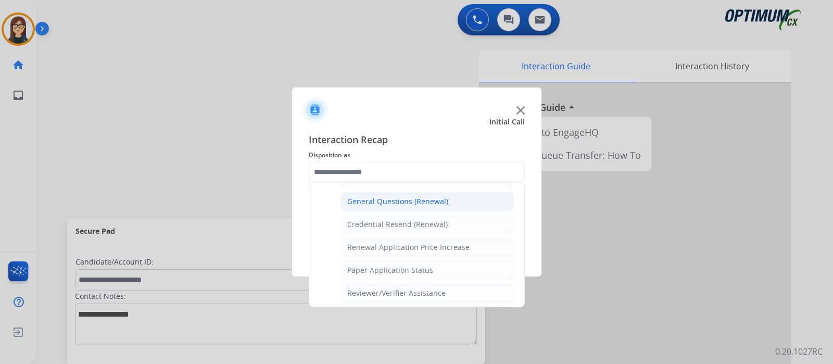
click at [461, 192] on li "General Questions (Renewal)" at bounding box center [426, 202] width 173 height 20
type input "**********"
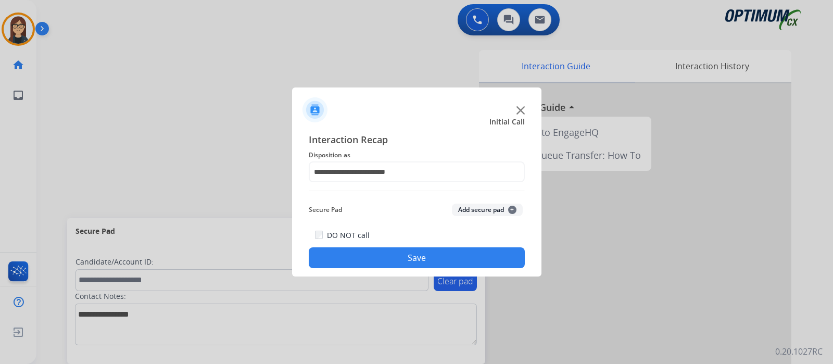
click at [403, 254] on button "Save" at bounding box center [417, 257] width 216 height 21
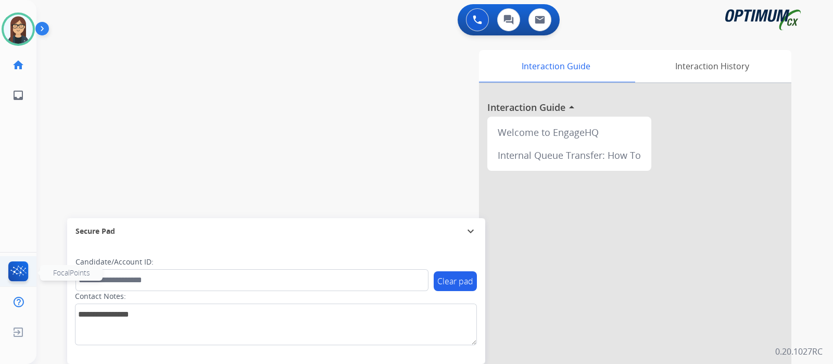
click at [22, 266] on img at bounding box center [18, 273] width 24 height 24
click at [352, 163] on div "Interaction Guide Interaction History Interaction Guide arrow_drop_up Welcome t…" at bounding box center [557, 261] width 467 height 422
click at [286, 135] on div "swap_horiz Break voice bridge close_fullscreen Connect 3-Way Call merge_type Se…" at bounding box center [421, 254] width 771 height 434
click at [326, 86] on div "Interaction Guide Interaction History Interaction Guide arrow_drop_up Welcome t…" at bounding box center [557, 261] width 467 height 422
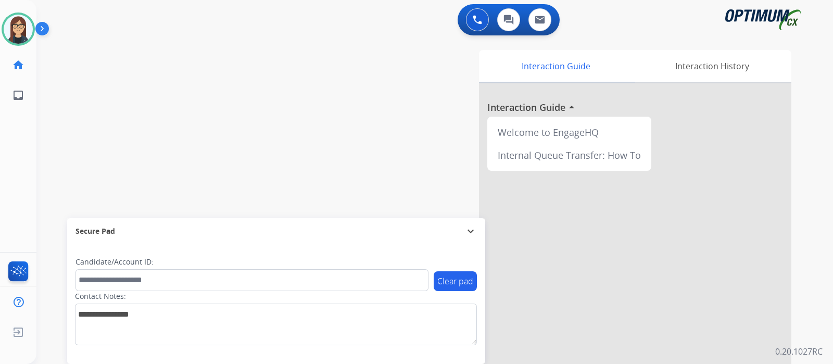
click at [234, 112] on div "swap_horiz Break voice bridge close_fullscreen Connect 3-Way Call merge_type Se…" at bounding box center [421, 254] width 771 height 434
click at [259, 164] on div "swap_horiz Break voice bridge close_fullscreen Connect 3-Way Call merge_type Se…" at bounding box center [421, 254] width 771 height 434
click at [292, 146] on div "swap_horiz Break voice bridge close_fullscreen Connect 3-Way Call merge_type Se…" at bounding box center [421, 254] width 771 height 434
click at [209, 160] on div "swap_horiz Break voice bridge close_fullscreen Connect 3-Way Call merge_type Se…" at bounding box center [421, 254] width 771 height 434
click at [26, 35] on img at bounding box center [18, 29] width 29 height 29
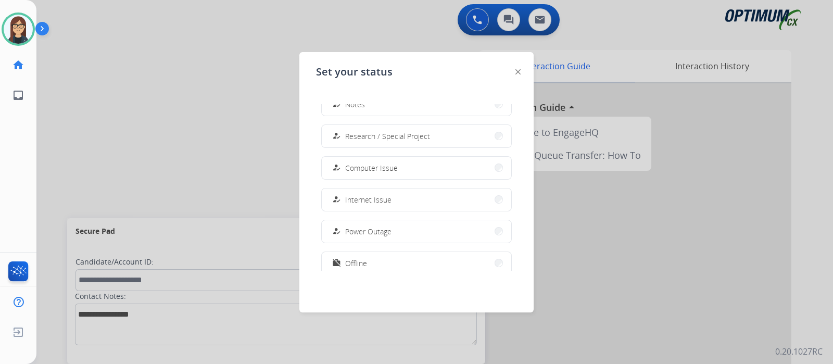
scroll to position [259, 0]
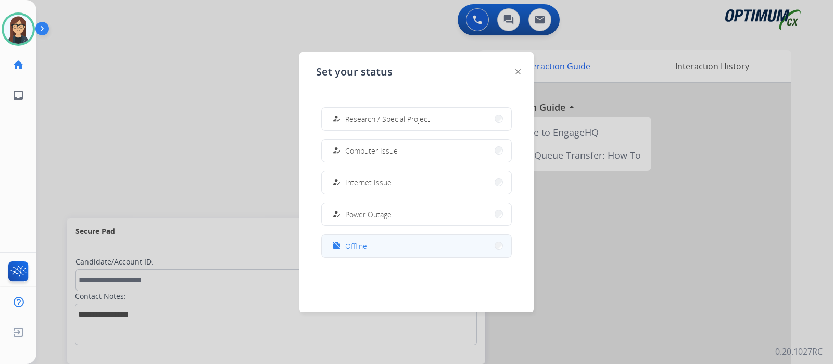
click at [429, 243] on button "work_off Offline" at bounding box center [416, 246] width 189 height 22
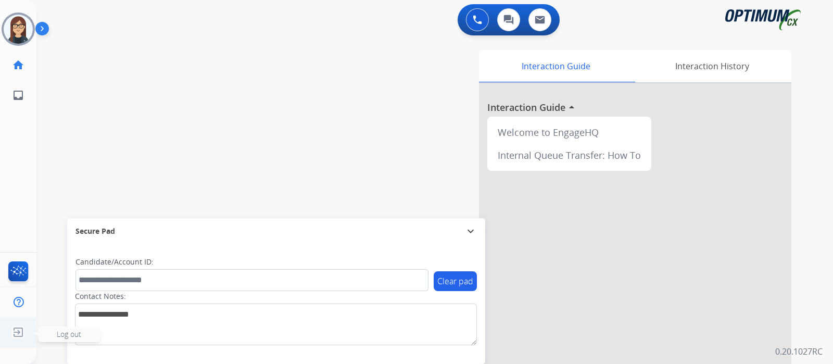
click at [16, 323] on img at bounding box center [18, 332] width 19 height 20
click at [64, 338] on span "Log out" at bounding box center [69, 334] width 24 height 10
